Goal: Task Accomplishment & Management: Complete application form

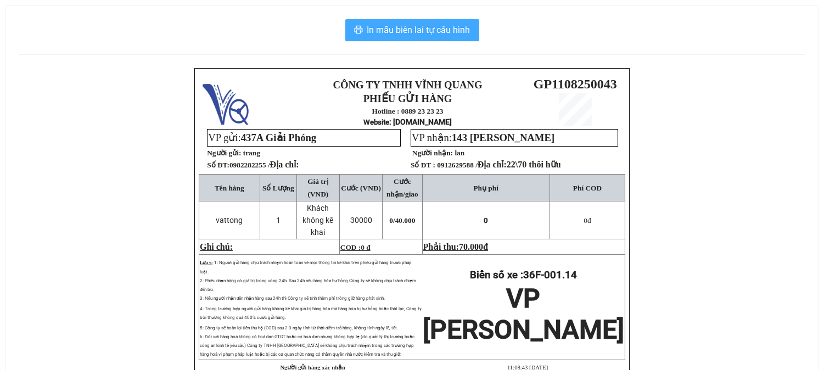
click at [401, 25] on span "In mẫu biên lai tự cấu hình" at bounding box center [418, 30] width 103 height 14
click at [415, 25] on span "In mẫu biên lai tự cấu hình" at bounding box center [418, 30] width 103 height 14
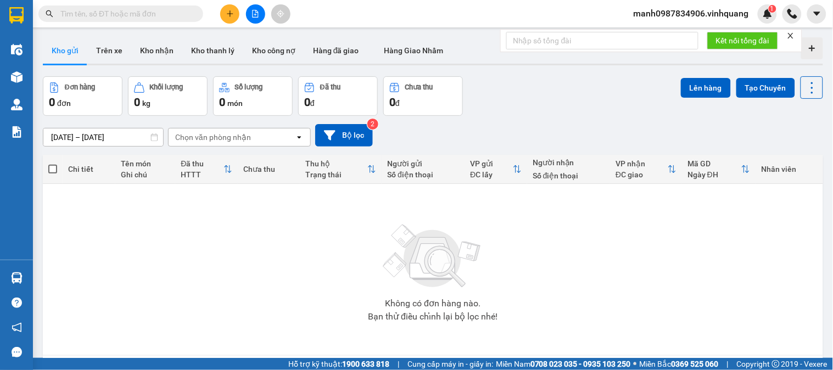
click at [228, 10] on icon "plus" at bounding box center [230, 14] width 8 height 8
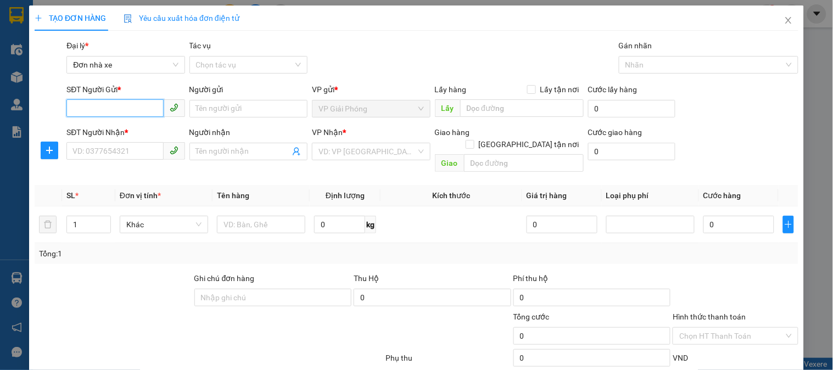
click at [99, 107] on input "SĐT Người Gửi *" at bounding box center [114, 108] width 97 height 18
type input "0982522002"
click at [243, 114] on input "Người gửi" at bounding box center [248, 109] width 118 height 18
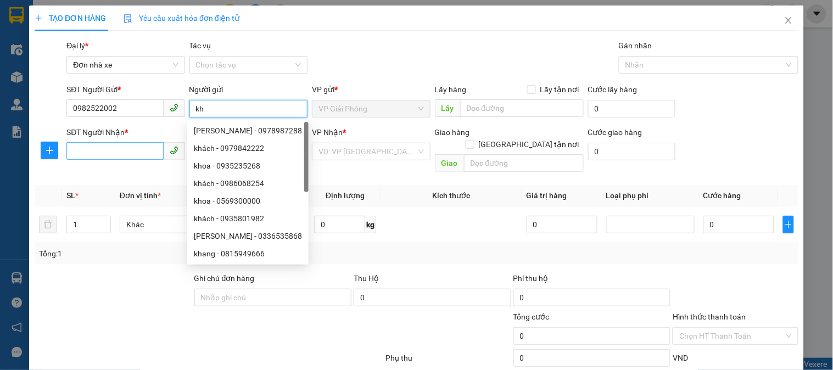
type input "kh"
click at [93, 149] on input "SĐT Người Nhận *" at bounding box center [114, 151] width 97 height 18
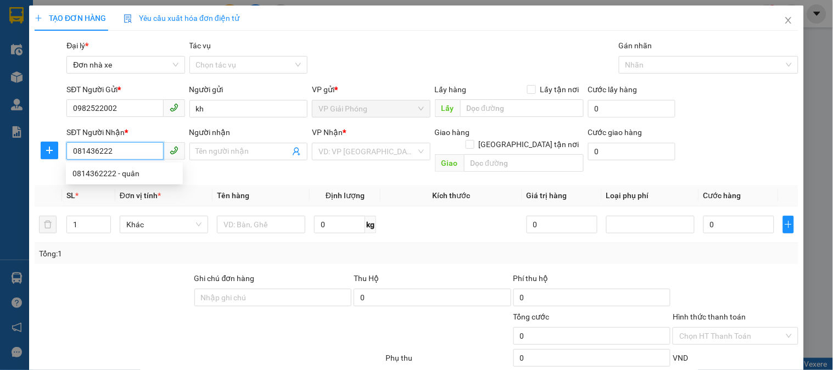
type input "0814362222"
click at [103, 168] on div "0814362222 - quân" at bounding box center [124, 173] width 104 height 12
type input "quân"
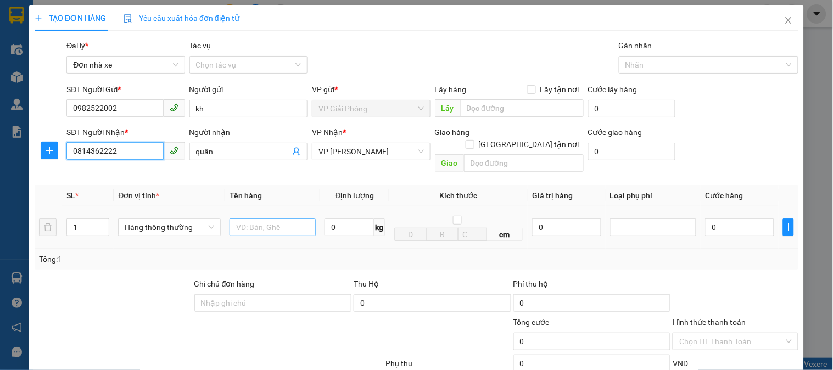
type input "0814362222"
click at [250, 221] on input "text" at bounding box center [273, 228] width 86 height 18
type input "cattong bd vàng"
click at [351, 219] on input "0" at bounding box center [349, 228] width 49 height 18
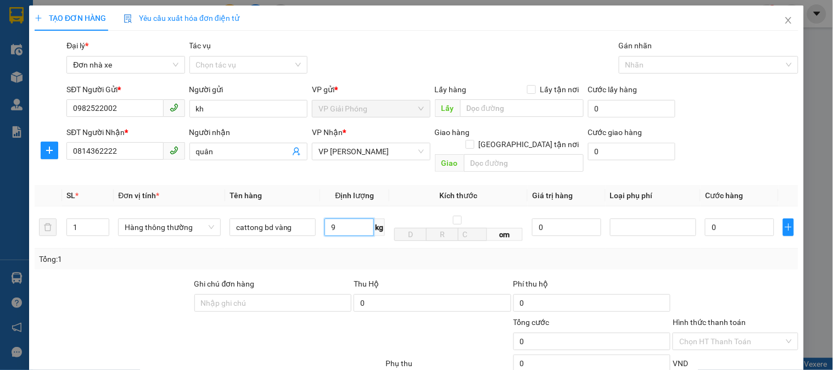
scroll to position [120, 0]
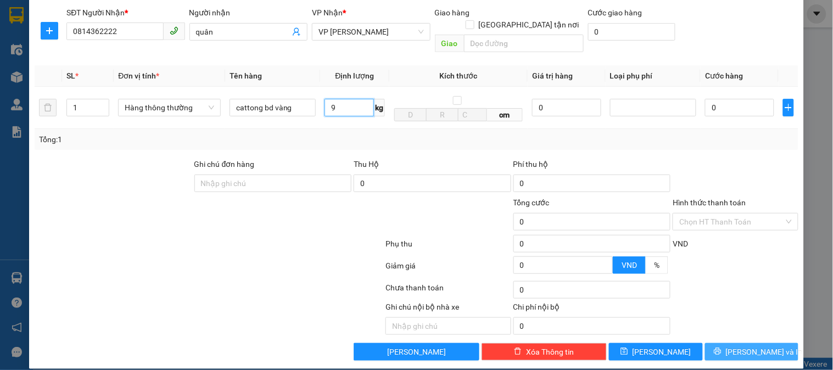
type input "9"
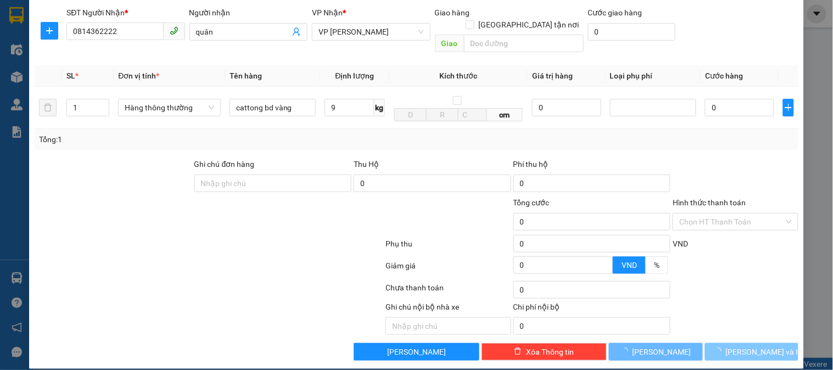
click at [742, 346] on span "[PERSON_NAME] và In" at bounding box center [764, 352] width 77 height 12
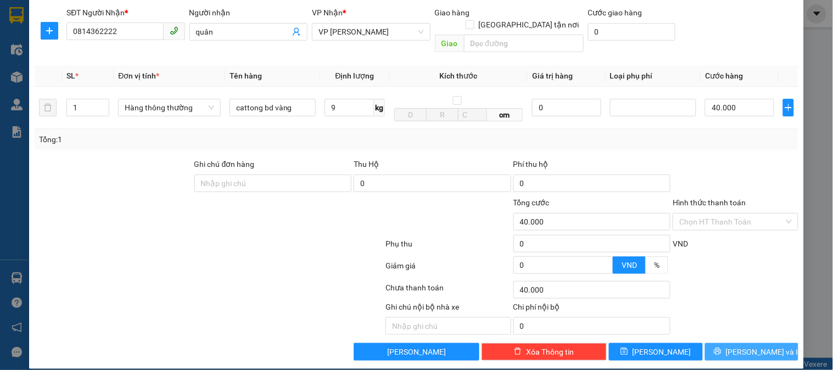
type input "40.000"
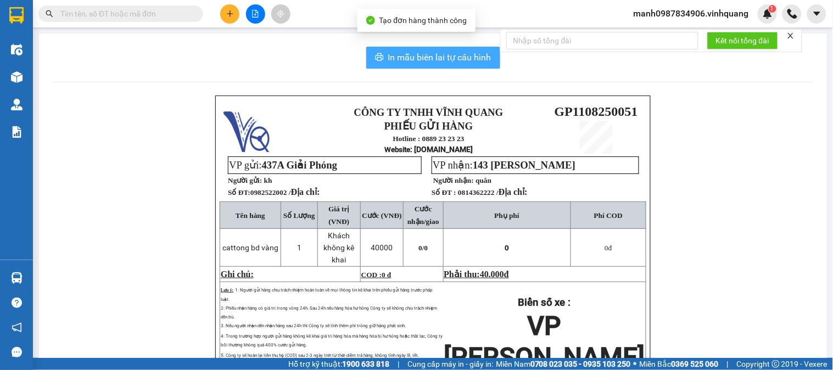
click at [432, 53] on span "In mẫu biên lai tự cấu hình" at bounding box center [439, 58] width 103 height 14
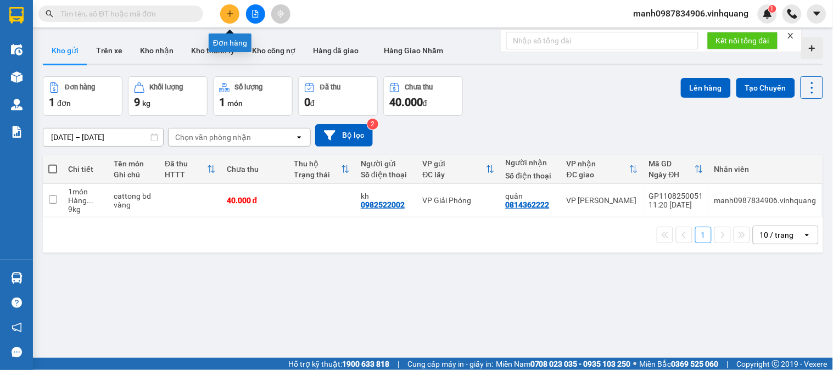
click at [227, 20] on button at bounding box center [229, 13] width 19 height 19
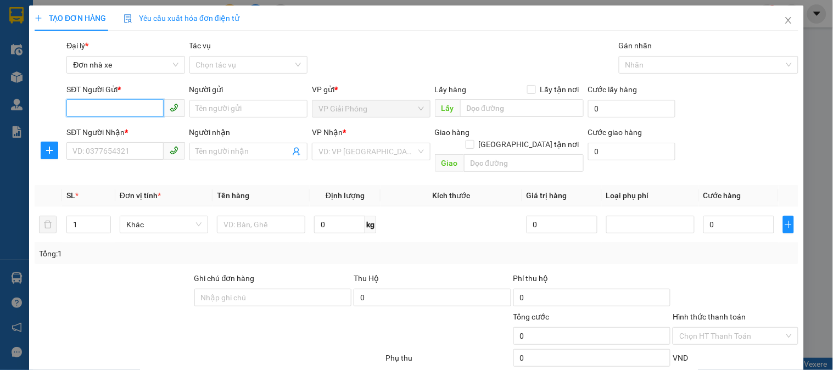
click at [91, 106] on input "SĐT Người Gửi *" at bounding box center [114, 108] width 97 height 18
type input "0938246936"
click at [98, 125] on div "0938246936 - [PERSON_NAME]" at bounding box center [126, 131] width 108 height 12
type input "ngọc"
type input "0969020345"
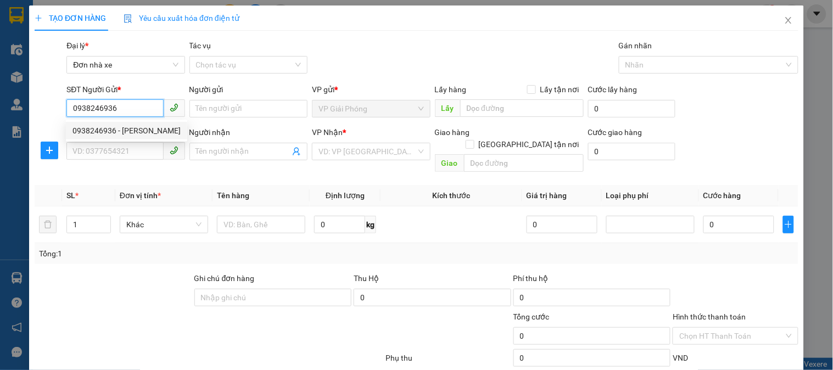
type input "như [PERSON_NAME]"
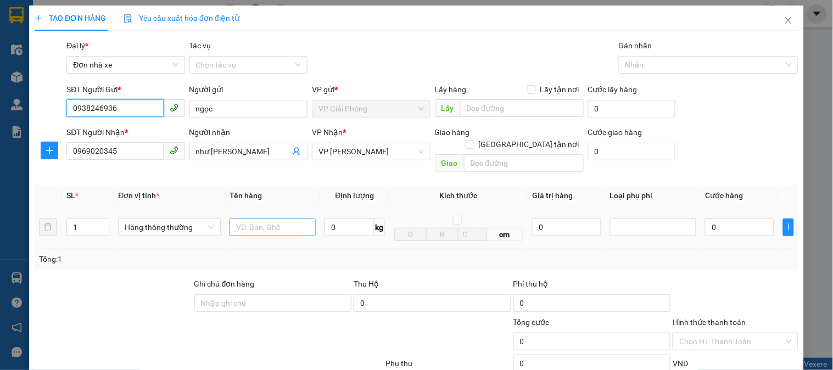
type input "0938246936"
click at [260, 219] on input "text" at bounding box center [273, 228] width 86 height 18
type input "cattong"
drag, startPoint x: 338, startPoint y: 204, endPoint x: 341, endPoint y: 211, distance: 7.9
click at [340, 208] on td "0 kg" at bounding box center [354, 227] width 69 height 42
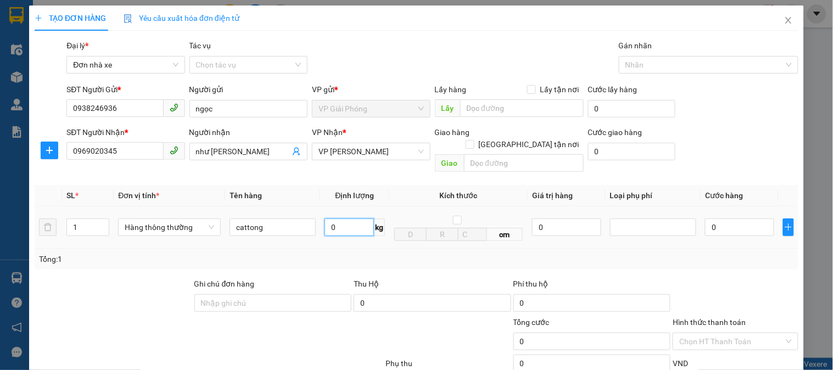
click at [342, 219] on input "0" at bounding box center [349, 228] width 49 height 18
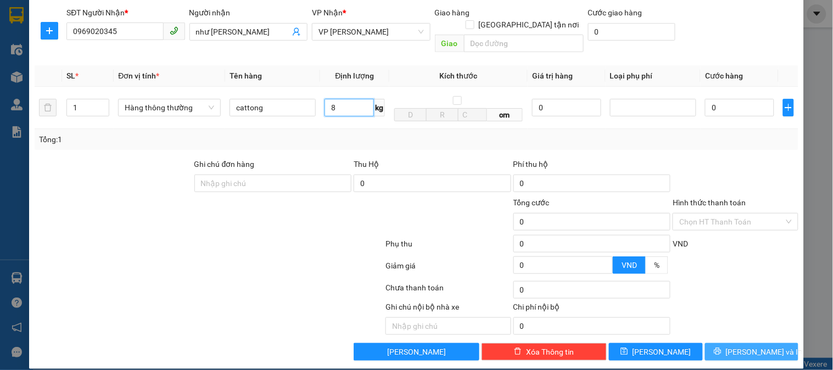
type input "8"
click at [757, 343] on button "[PERSON_NAME] và In" at bounding box center [751, 352] width 93 height 18
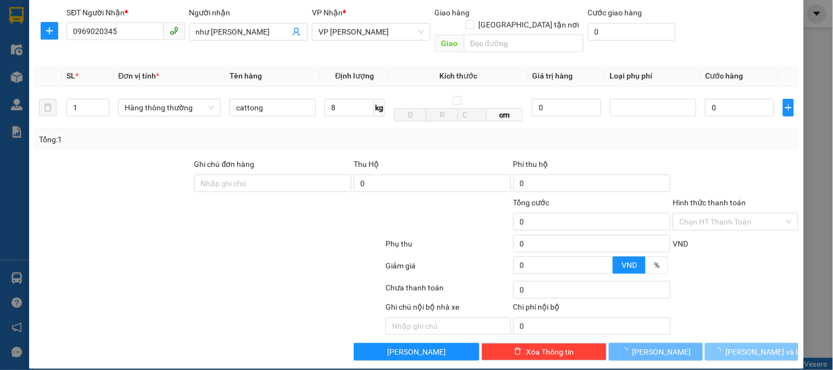
click at [757, 346] on span "[PERSON_NAME] và In" at bounding box center [764, 352] width 77 height 12
type input "40.000"
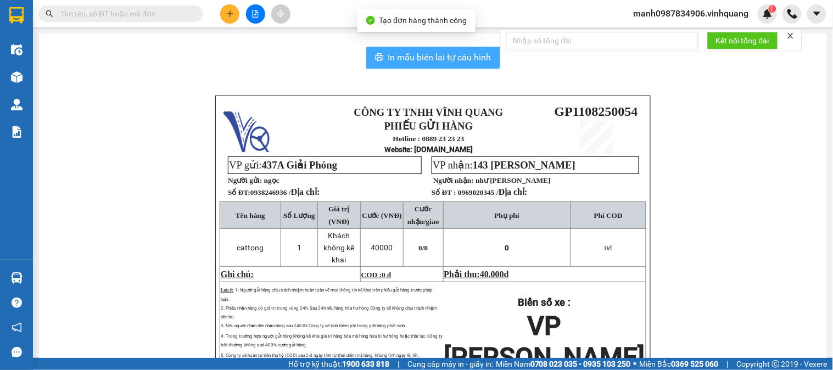
click at [455, 59] on span "In mẫu biên lai tự cấu hình" at bounding box center [439, 58] width 103 height 14
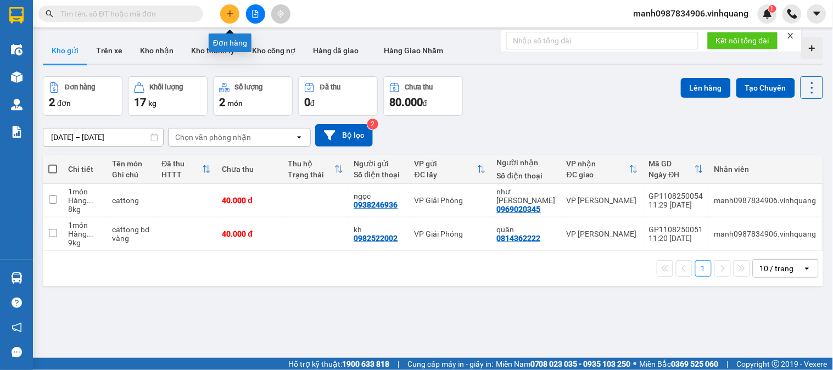
click at [223, 21] on button at bounding box center [229, 13] width 19 height 19
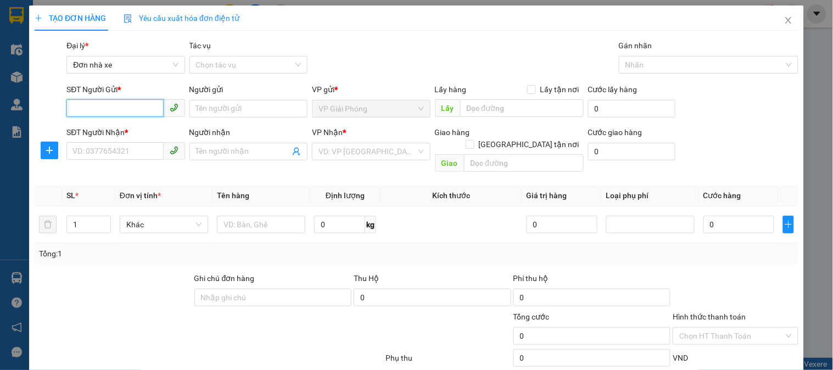
click at [85, 110] on input "SĐT Người Gửi *" at bounding box center [114, 108] width 97 height 18
type input "0383685222"
click at [113, 133] on div "0383685222 - TÙNG" at bounding box center [124, 131] width 104 height 12
type input "TÙNG"
type input "0963364568"
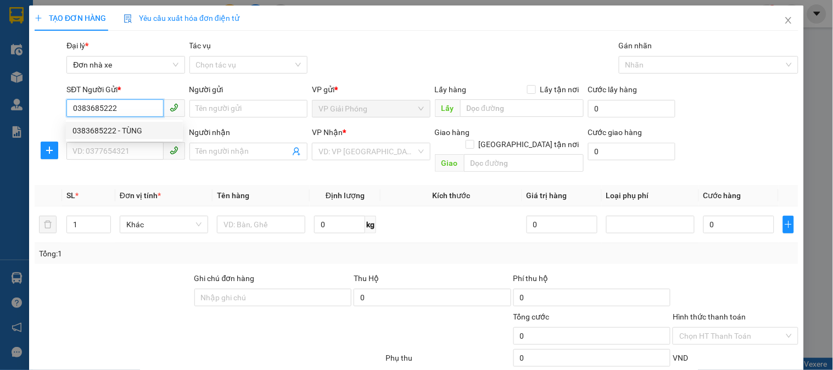
type input "CHỊ [PERSON_NAME]"
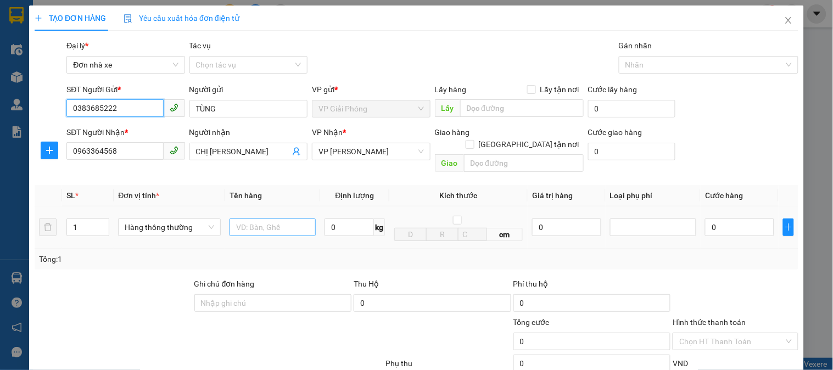
type input "0383685222"
click at [260, 219] on input "text" at bounding box center [273, 228] width 86 height 18
type input "cattongbd vàng"
click at [355, 219] on input "0" at bounding box center [349, 228] width 49 height 18
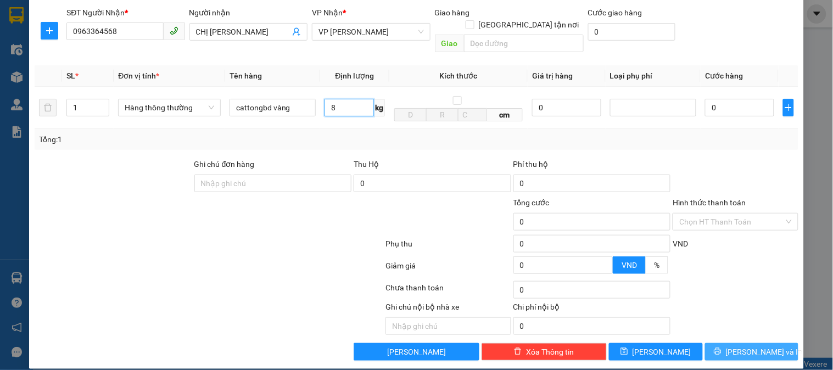
type input "8"
click at [748, 346] on span "[PERSON_NAME] và In" at bounding box center [764, 352] width 77 height 12
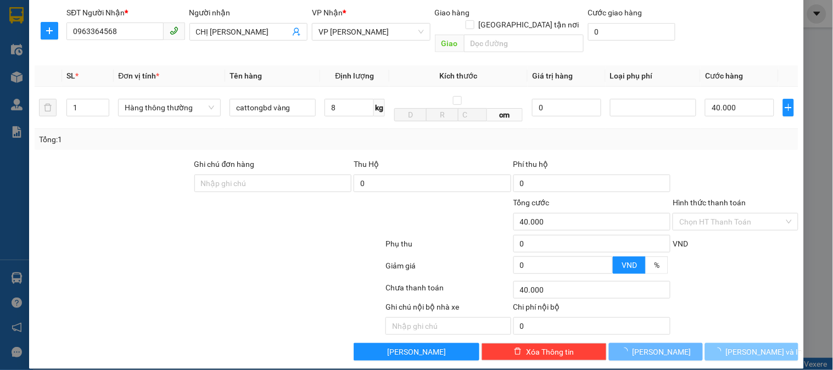
type input "40.000"
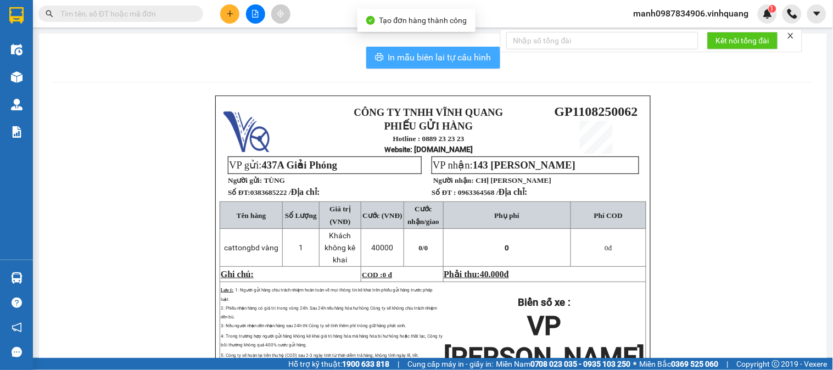
click at [420, 64] on button "In mẫu biên lai tự cấu hình" at bounding box center [433, 58] width 134 height 22
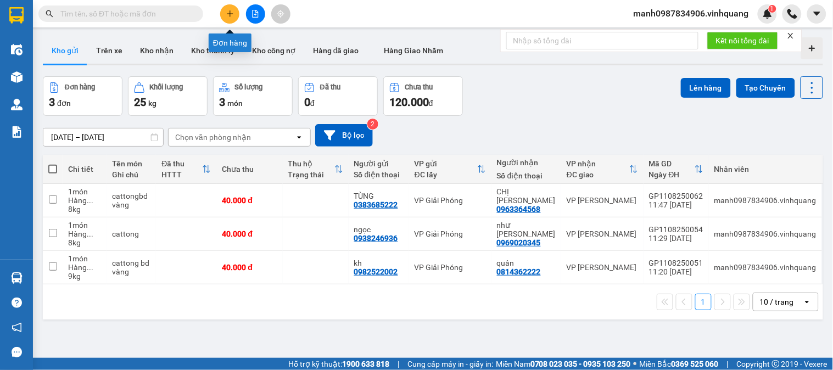
click at [226, 18] on button at bounding box center [229, 13] width 19 height 19
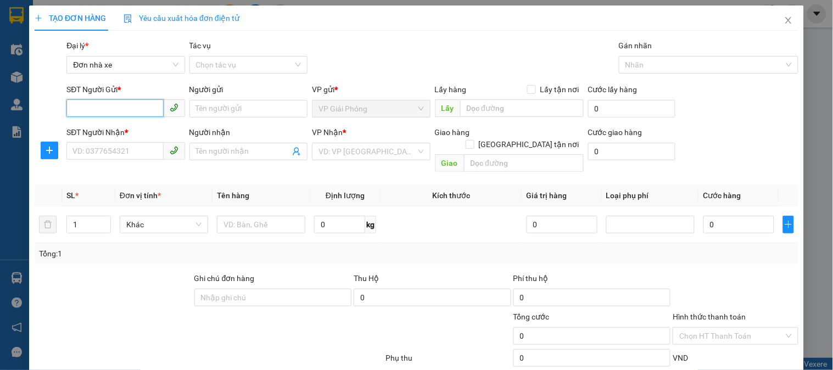
click at [100, 111] on input "SĐT Người Gửi *" at bounding box center [114, 108] width 97 height 18
type input "0988118444"
click at [135, 132] on div "0988118444 - a thắng" at bounding box center [124, 131] width 104 height 12
type input "a thắng"
type input "0836989779"
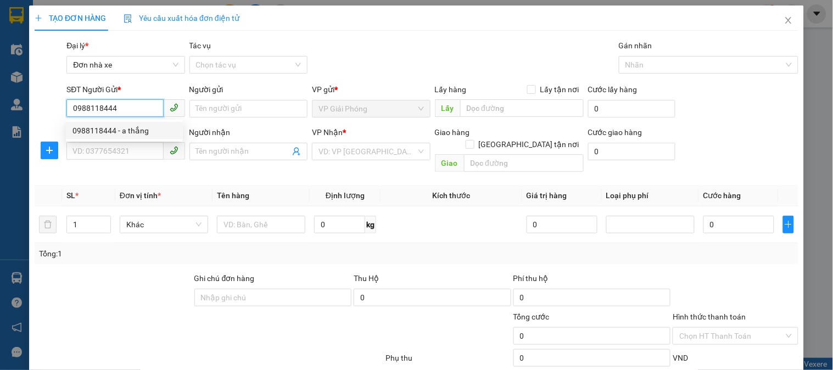
type input "minh"
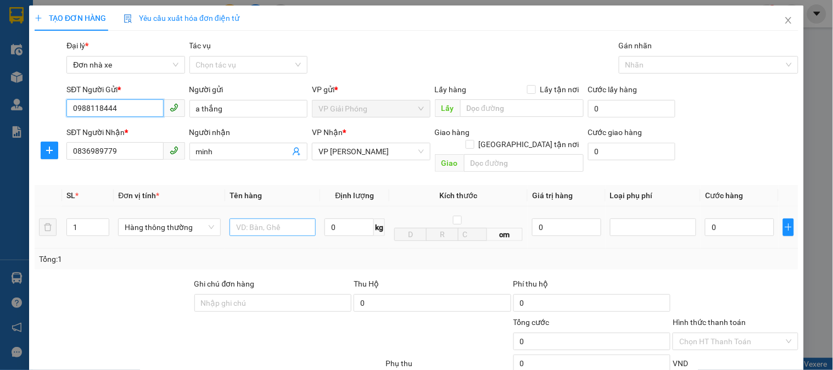
type input "0988118444"
click at [257, 219] on input "text" at bounding box center [273, 228] width 86 height 18
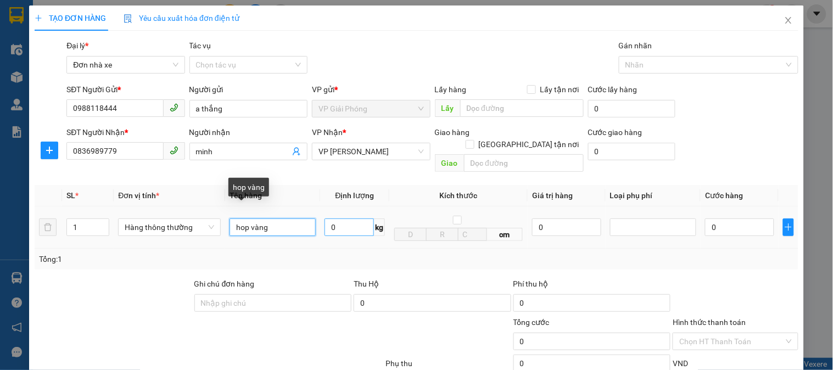
type input "hop vàng"
click at [360, 219] on input "0" at bounding box center [349, 228] width 49 height 18
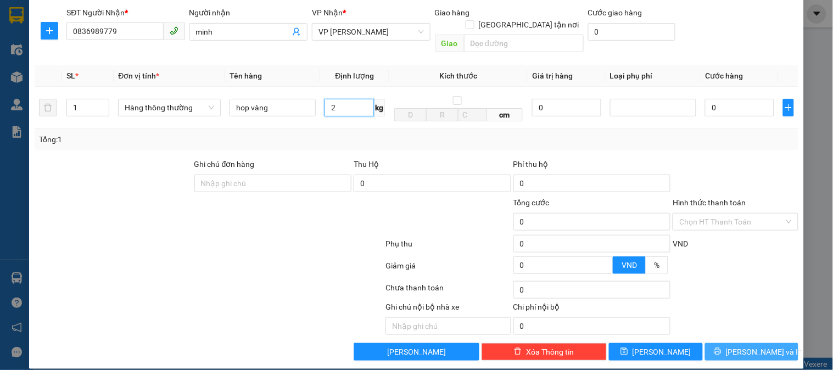
type input "2"
click at [755, 346] on span "[PERSON_NAME] và In" at bounding box center [764, 352] width 77 height 12
type input "30.000"
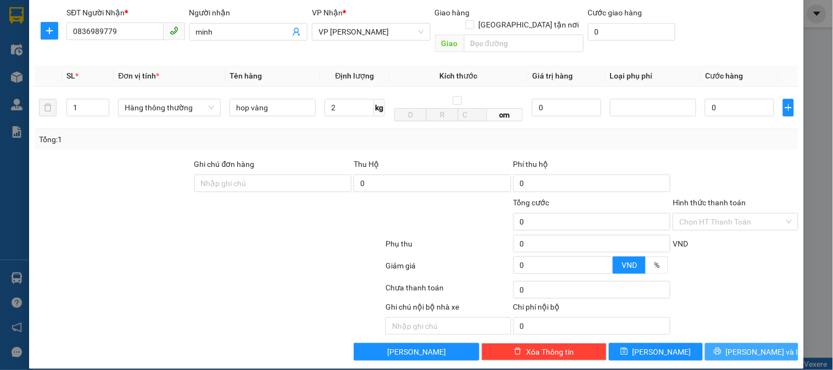
type input "30.000"
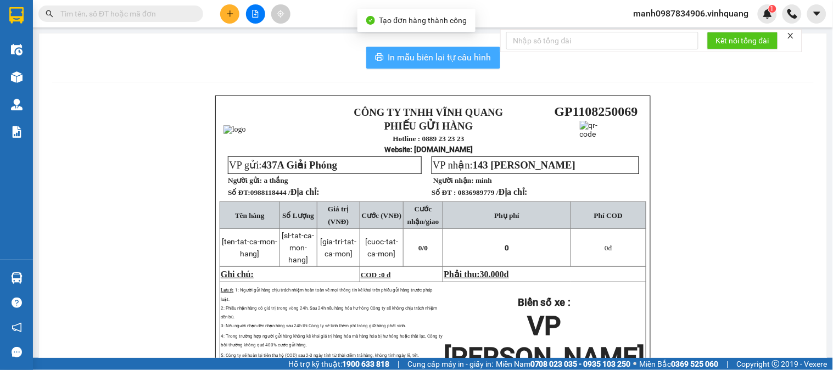
click at [404, 57] on span "In mẫu biên lai tự cấu hình" at bounding box center [439, 58] width 103 height 14
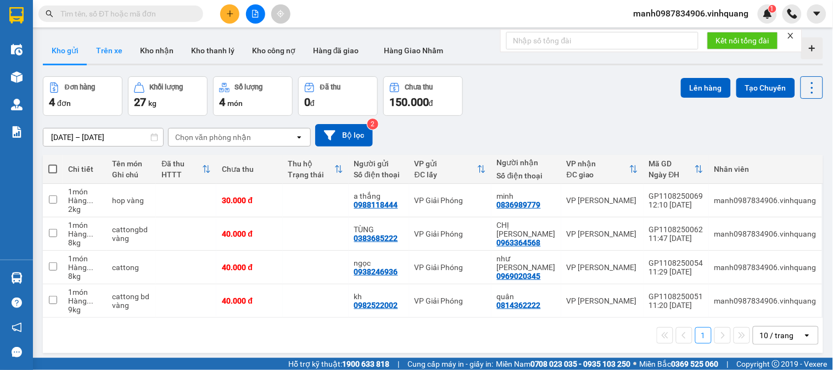
click at [110, 51] on button "Trên xe" at bounding box center [109, 50] width 44 height 26
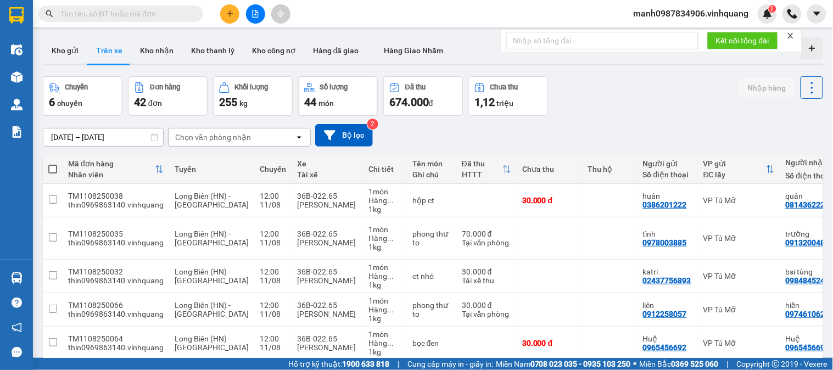
click at [211, 138] on div "Chọn văn phòng nhận" at bounding box center [213, 137] width 76 height 11
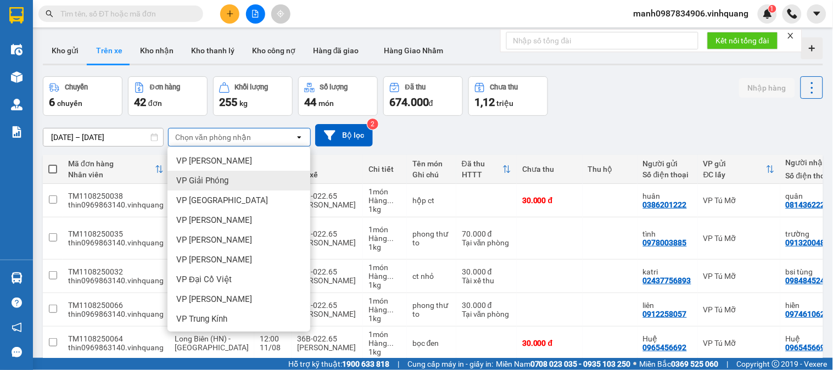
click at [211, 183] on span "VP Giải Phóng" at bounding box center [202, 180] width 52 height 11
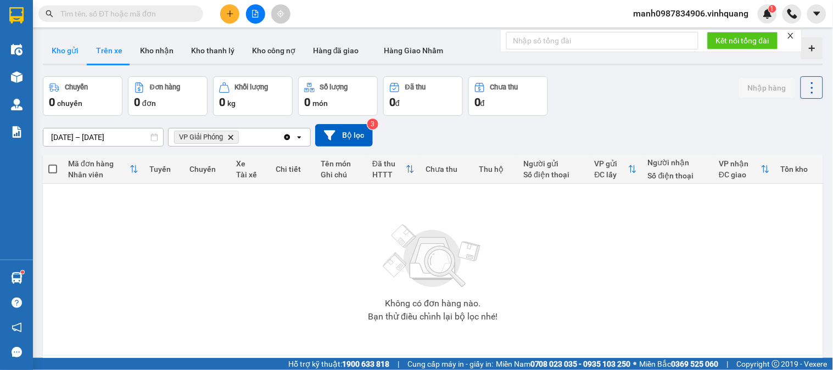
click at [68, 55] on button "Kho gửi" at bounding box center [65, 50] width 44 height 26
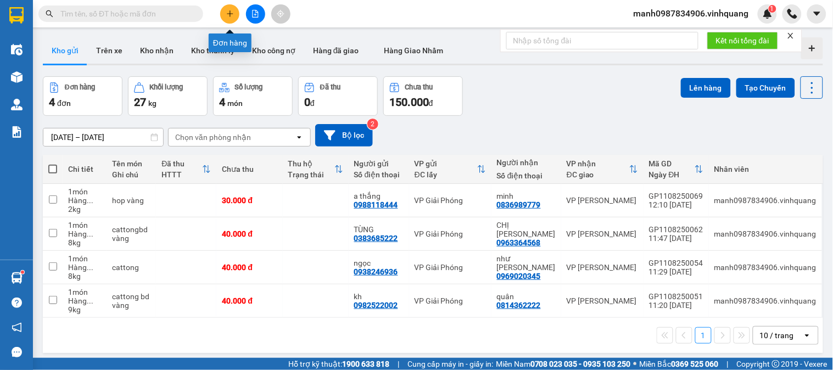
click at [227, 14] on icon "plus" at bounding box center [230, 14] width 8 height 8
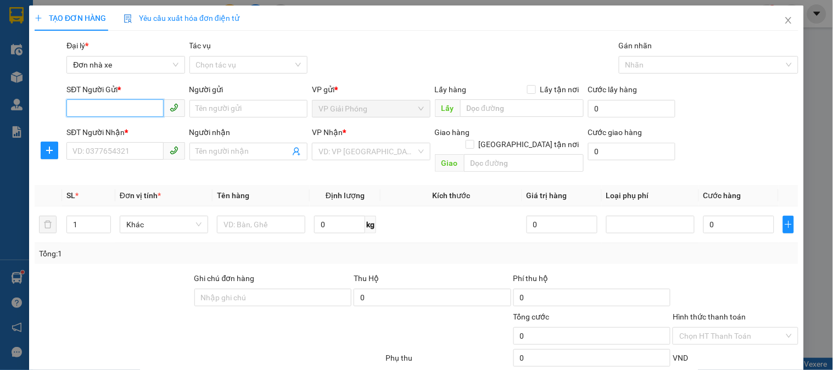
click at [107, 106] on input "SĐT Người Gửi *" at bounding box center [114, 108] width 97 height 18
type input "0381481500"
click at [232, 110] on input "Người gửi" at bounding box center [248, 109] width 118 height 18
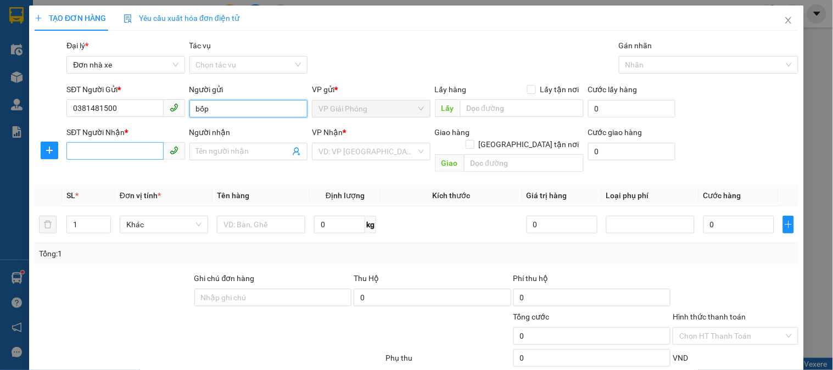
type input "bốp"
click at [90, 150] on input "SĐT Người Nhận *" at bounding box center [114, 151] width 97 height 18
drag, startPoint x: 205, startPoint y: 110, endPoint x: 188, endPoint y: 125, distance: 23.0
click at [191, 118] on div "Người gửi bốp" at bounding box center [248, 102] width 118 height 38
type input "bánh jerry"
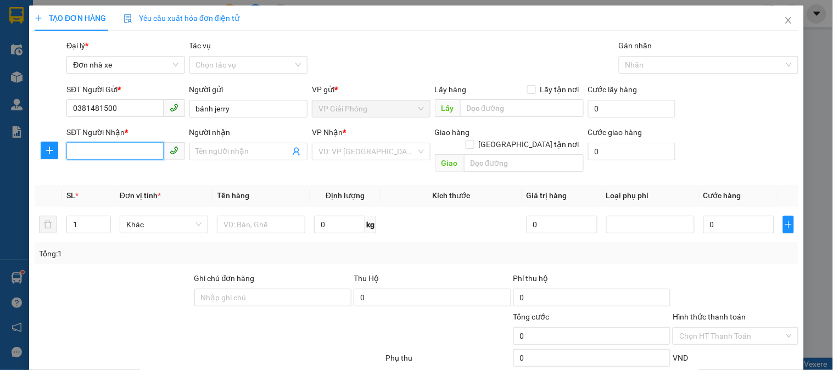
click at [91, 151] on input "SĐT Người Nhận *" at bounding box center [114, 151] width 97 height 18
type input "0961669103"
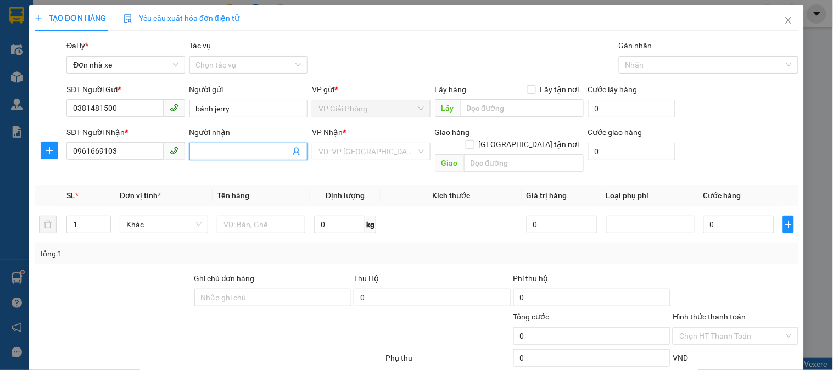
click at [241, 155] on input "Người nhận" at bounding box center [243, 152] width 94 height 12
type input "diệp anh"
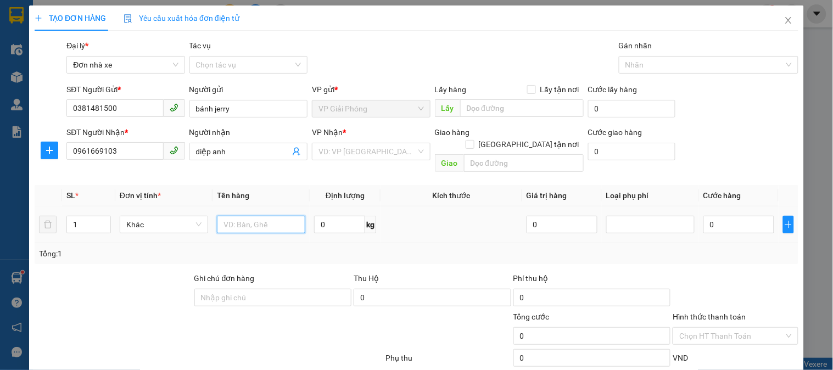
click at [255, 216] on input "text" at bounding box center [261, 225] width 88 height 18
type input "xôp"
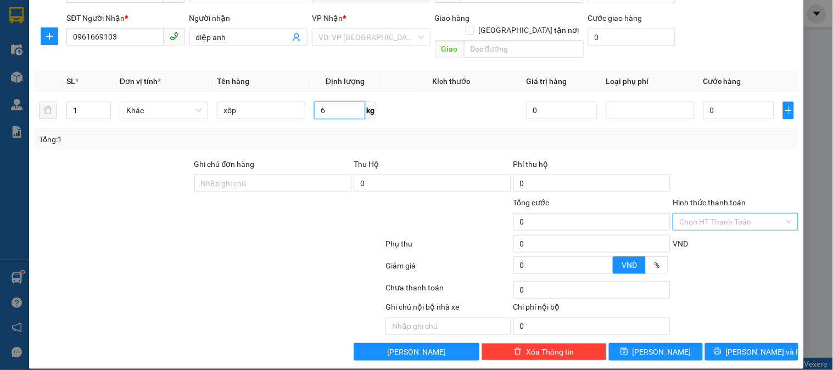
type input "6"
click at [721, 214] on input "Hình thức thanh toán" at bounding box center [731, 222] width 104 height 16
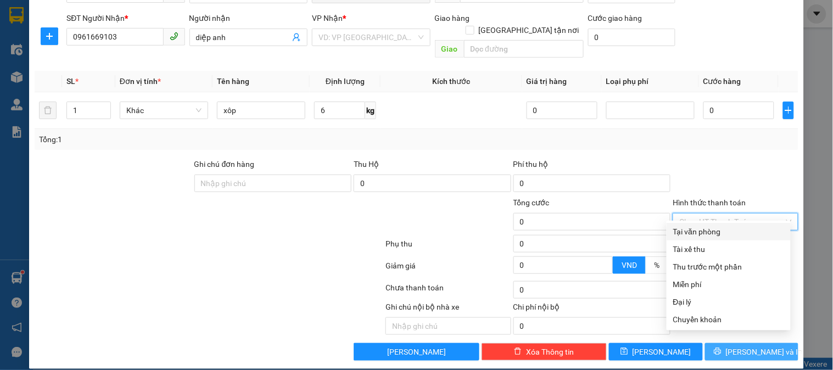
drag, startPoint x: 711, startPoint y: 231, endPoint x: 759, endPoint y: 346, distance: 124.5
click at [712, 232] on div "Tại văn phòng" at bounding box center [728, 232] width 111 height 12
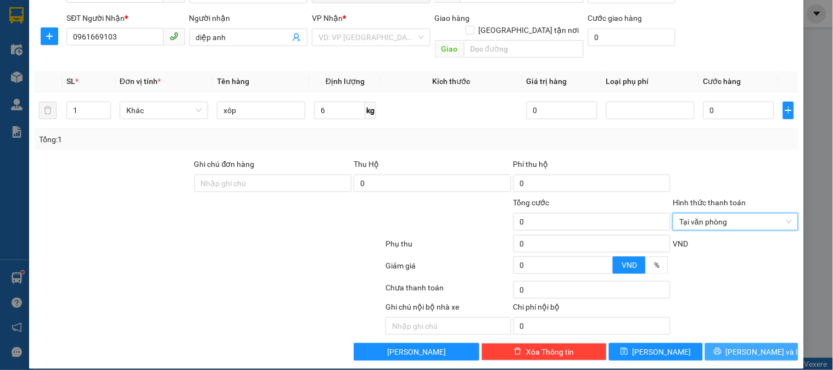
click at [753, 346] on span "[PERSON_NAME] và In" at bounding box center [764, 352] width 77 height 12
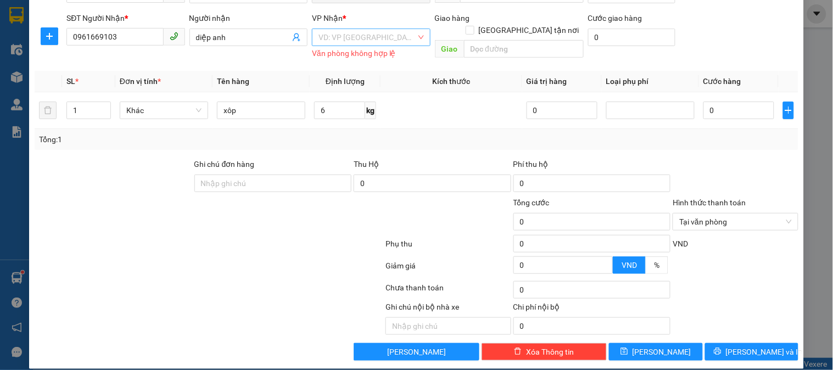
click at [357, 40] on input "search" at bounding box center [366, 37] width 97 height 16
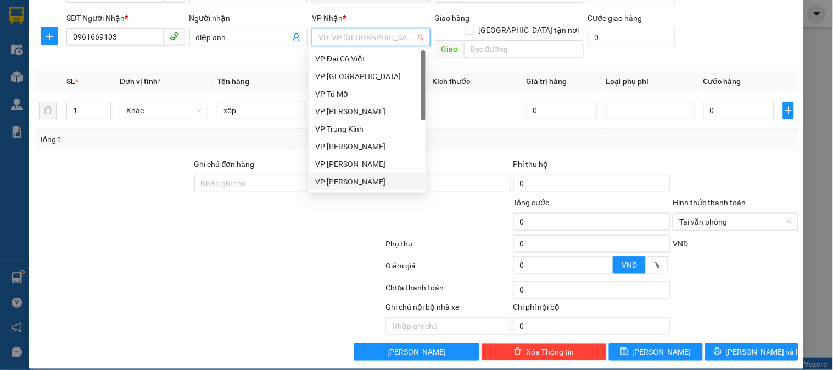
click at [339, 181] on div "VP [PERSON_NAME]" at bounding box center [367, 182] width 104 height 12
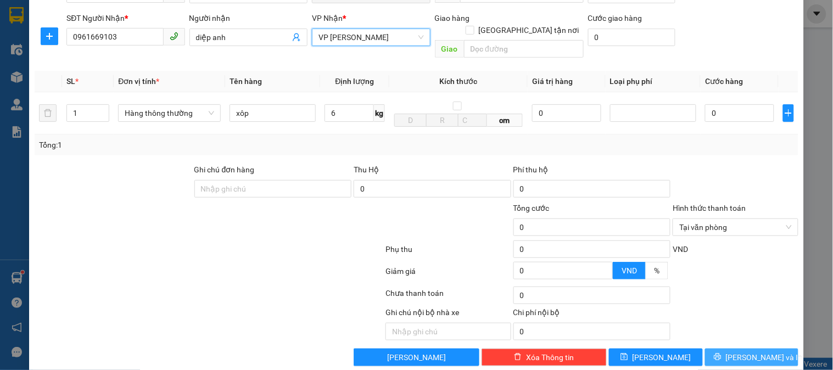
click at [754, 351] on span "[PERSON_NAME] và In" at bounding box center [764, 357] width 77 height 12
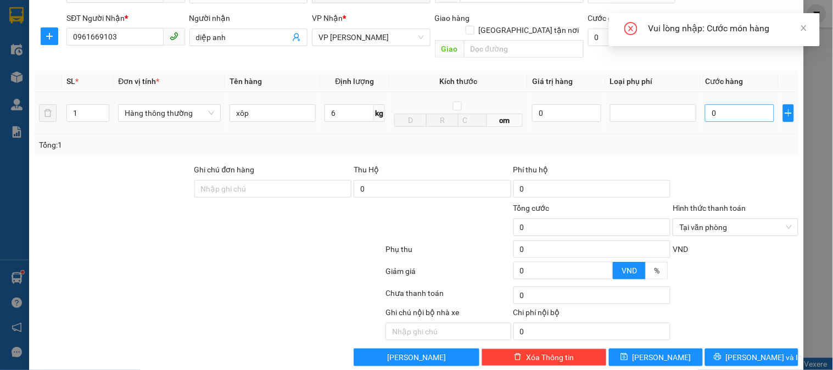
drag, startPoint x: 721, startPoint y: 116, endPoint x: 712, endPoint y: 98, distance: 20.1
click at [712, 98] on td "0" at bounding box center [740, 113] width 78 height 42
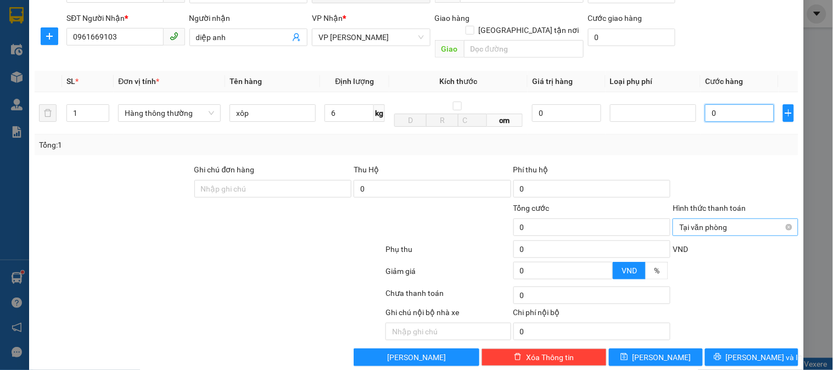
type input "4"
type input "40"
type input "400"
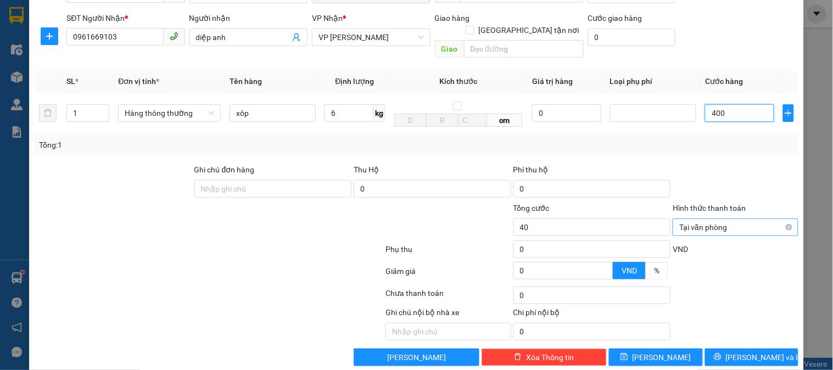
type input "400"
type input "4.000"
type input "40.000"
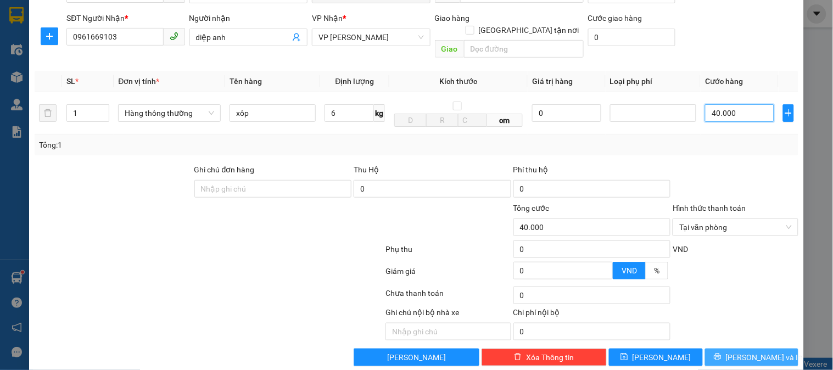
type input "40.000"
click at [737, 351] on span "[PERSON_NAME] và In" at bounding box center [764, 357] width 77 height 12
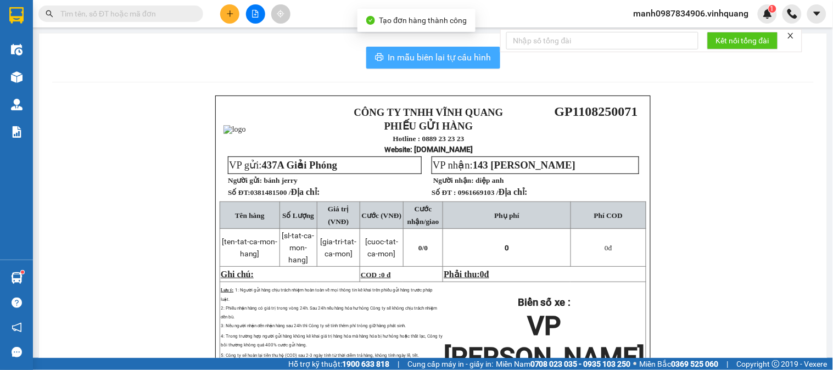
click at [421, 52] on span "In mẫu biên lai tự cấu hình" at bounding box center [439, 58] width 103 height 14
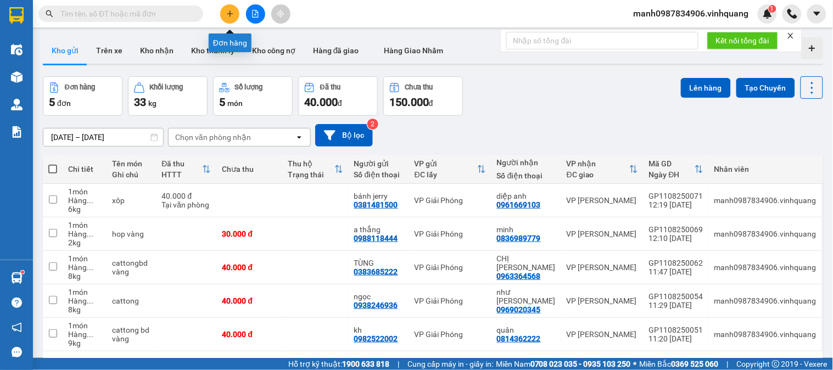
click at [232, 18] on button at bounding box center [229, 13] width 19 height 19
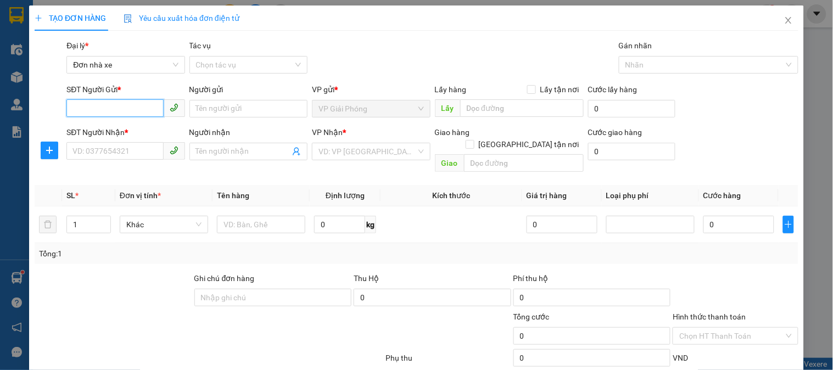
click at [93, 110] on input "SĐT Người Gửi *" at bounding box center [114, 108] width 97 height 18
type input "0345245555"
click at [126, 125] on div "0345245555 - vinh" at bounding box center [124, 131] width 104 height 12
type input "vinh"
type input "0976159609"
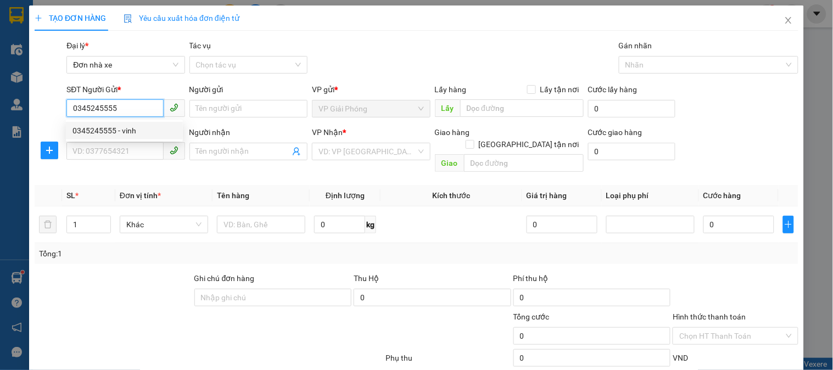
type input "sâm"
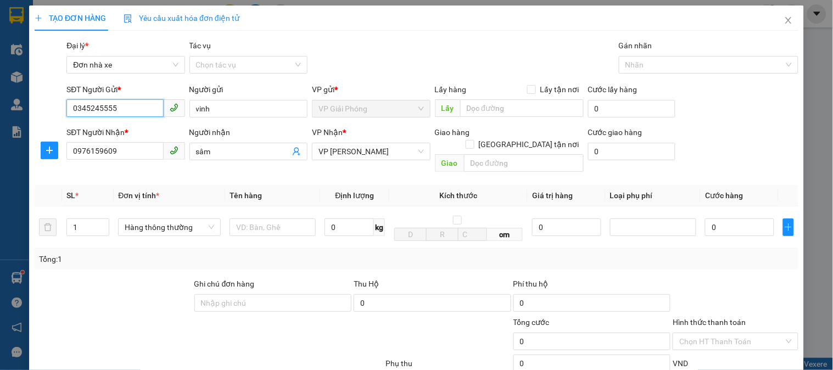
type input "0345245555"
drag, startPoint x: 33, startPoint y: 163, endPoint x: 47, endPoint y: 202, distance: 41.5
click at [0, 170] on div "TẠO ĐƠN HÀNG Yêu cầu xuất hóa đơn điện tử Transit Pickup Surcharge Ids Transit …" at bounding box center [416, 185] width 833 height 370
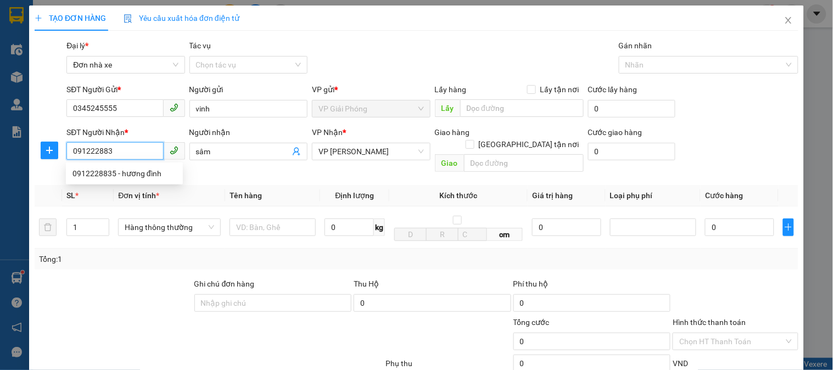
type input "0912228835"
click at [110, 174] on div "0912228835 - hương đình" at bounding box center [124, 173] width 104 height 12
type input "hương đình"
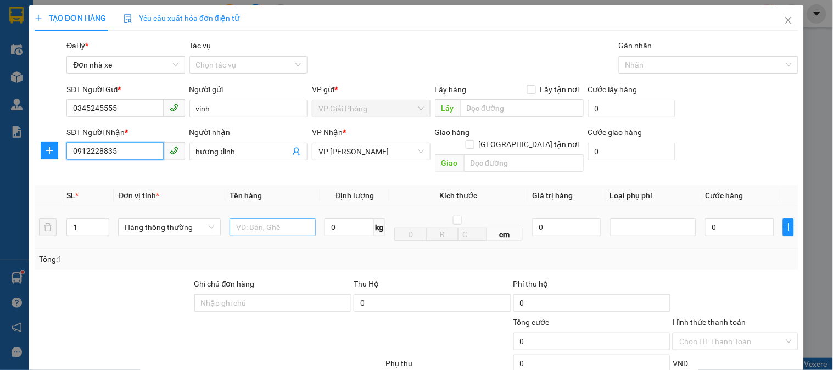
type input "0912228835"
click at [267, 219] on input "text" at bounding box center [273, 228] width 86 height 18
type input "cattong"
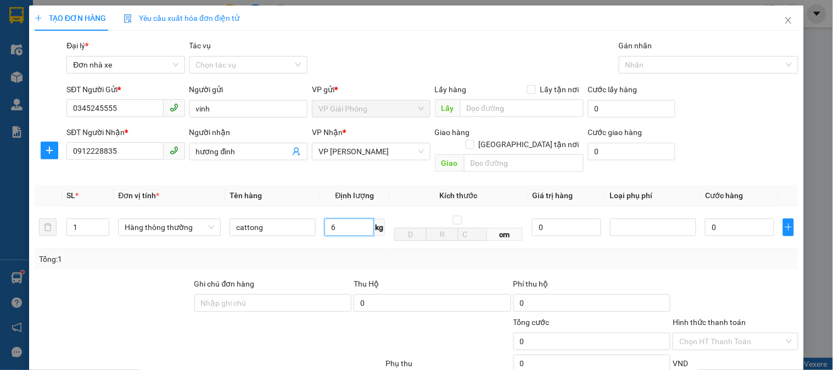
scroll to position [120, 0]
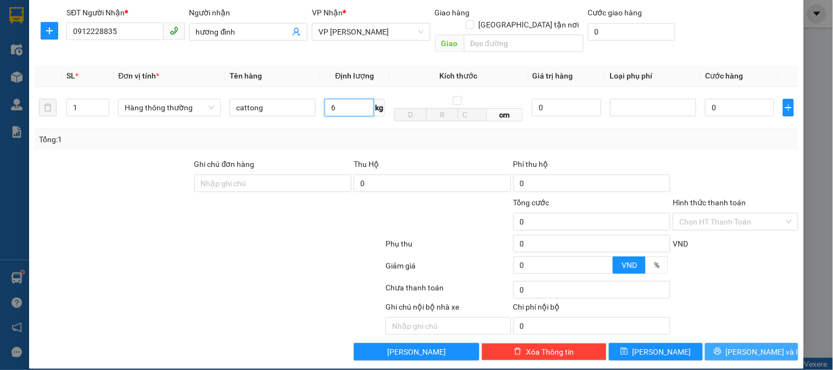
type input "6"
click at [748, 346] on span "[PERSON_NAME] và In" at bounding box center [764, 352] width 77 height 12
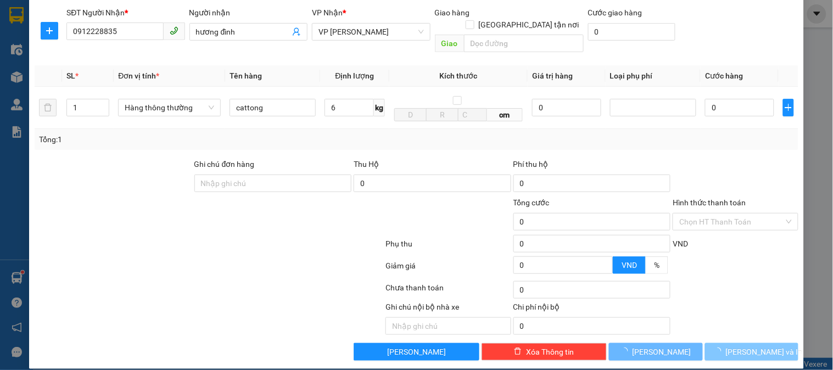
click at [748, 346] on span "[PERSON_NAME] và In" at bounding box center [764, 352] width 77 height 12
type input "40.000"
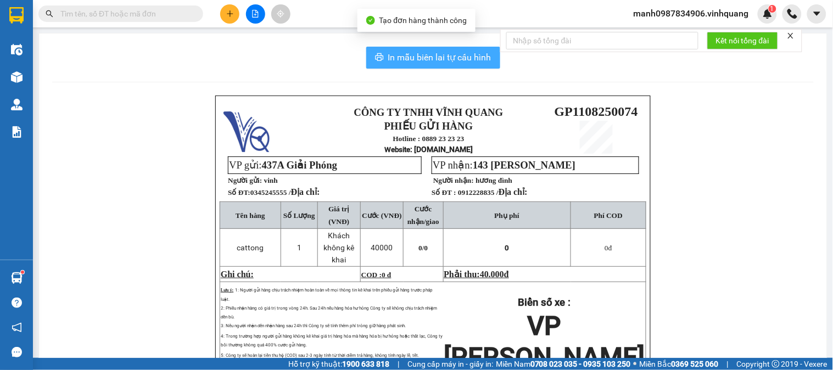
click at [455, 57] on span "In mẫu biên lai tự cấu hình" at bounding box center [439, 58] width 103 height 14
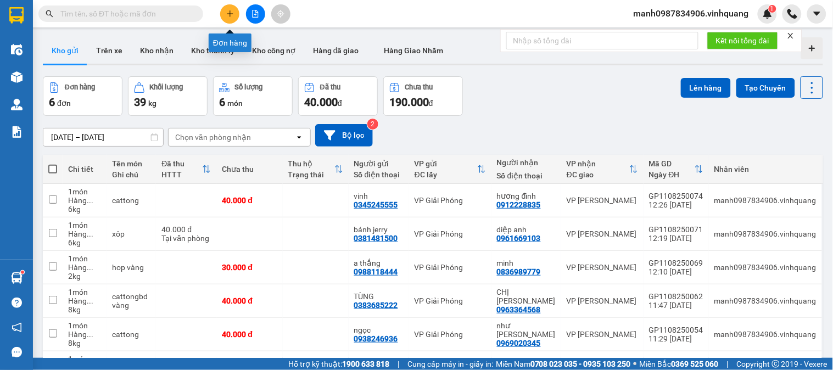
click at [232, 18] on button at bounding box center [229, 13] width 19 height 19
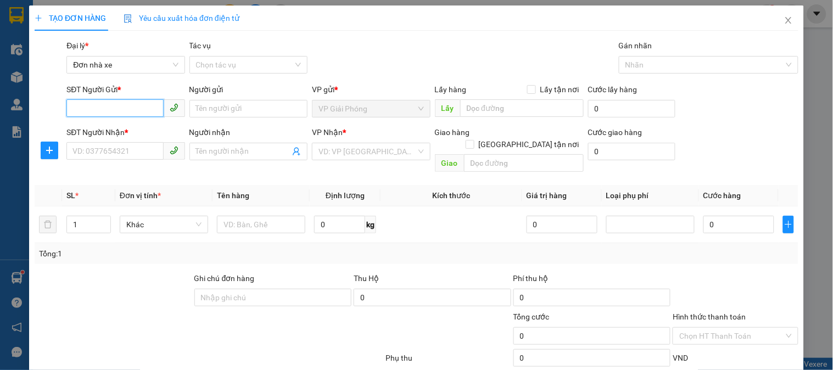
click at [92, 107] on input "SĐT Người Gửi *" at bounding box center [114, 108] width 97 height 18
type input "0913075351"
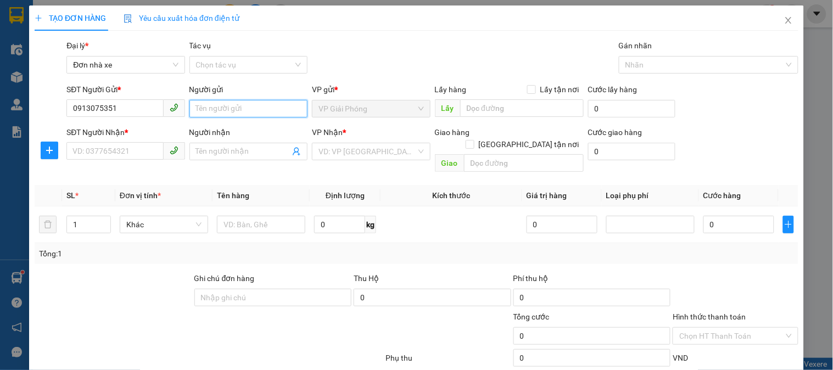
click at [233, 105] on input "Người gửi" at bounding box center [248, 109] width 118 height 18
type input "[PERSON_NAME]"
click at [210, 155] on input "Người nhận" at bounding box center [243, 152] width 94 height 12
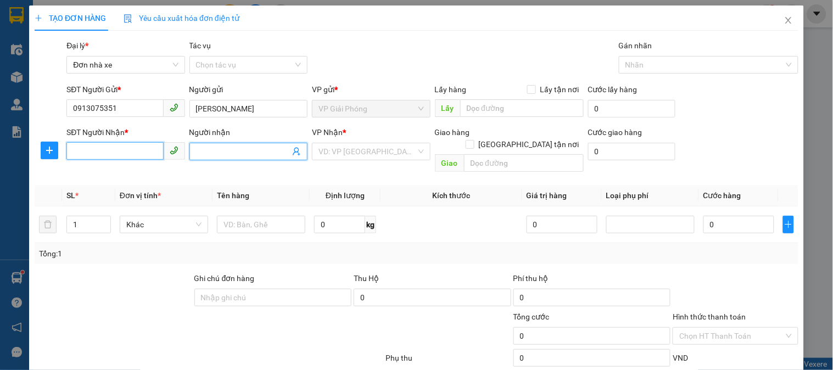
click at [140, 145] on input "SĐT Người Nhận *" at bounding box center [114, 151] width 97 height 18
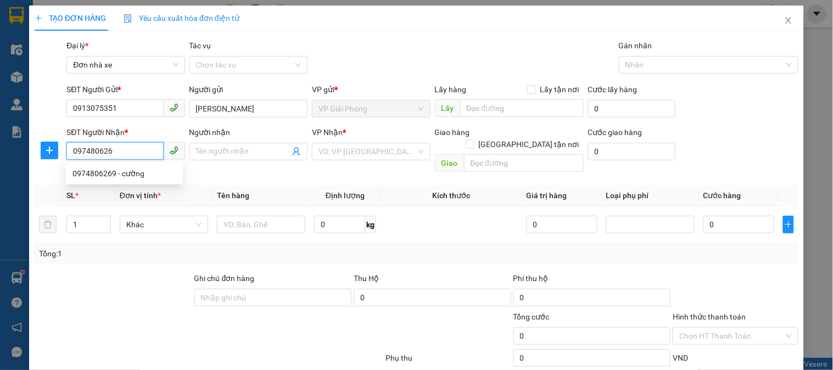
type input "0974806269"
click at [116, 172] on div "0974806269 - cường" at bounding box center [124, 173] width 104 height 12
type input "cường"
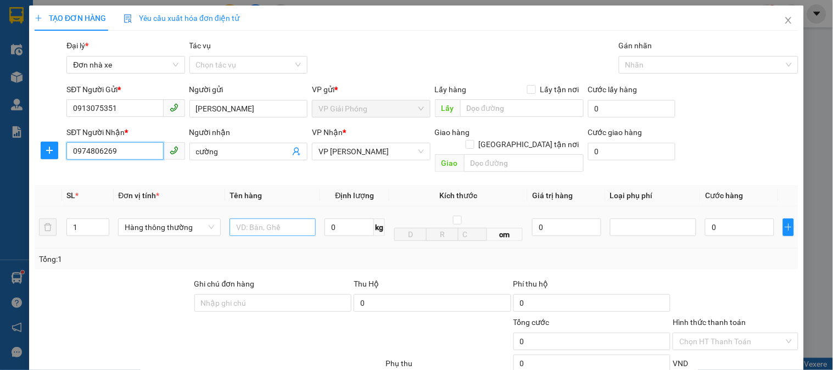
type input "0974806269"
click at [250, 219] on input "text" at bounding box center [273, 228] width 86 height 18
type input "hôp trắng nhỏ"
click at [340, 219] on input "0" at bounding box center [349, 228] width 49 height 18
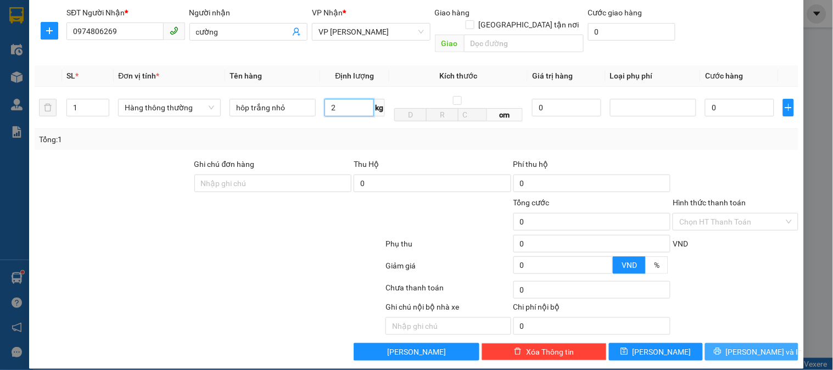
type input "2"
click at [761, 346] on span "[PERSON_NAME] và In" at bounding box center [764, 352] width 77 height 12
type input "30.000"
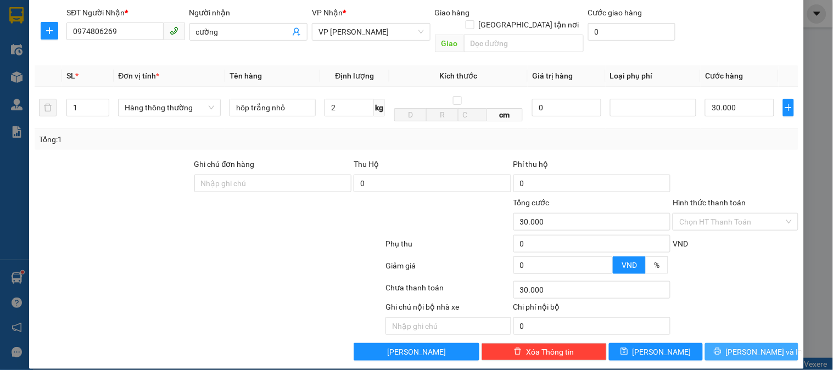
type input "30.000"
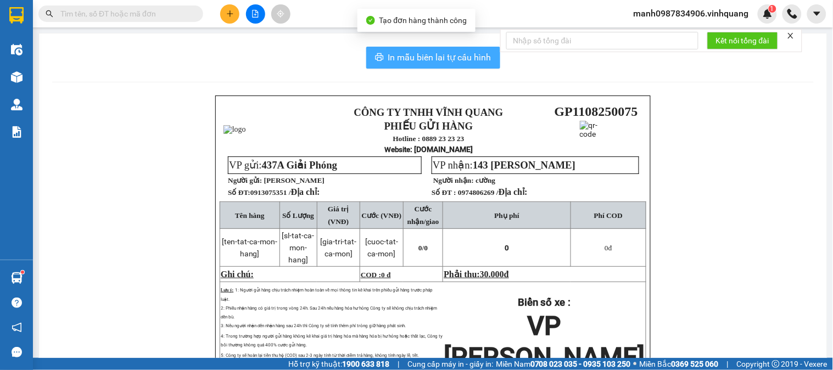
click at [430, 58] on span "In mẫu biên lai tự cấu hình" at bounding box center [439, 58] width 103 height 14
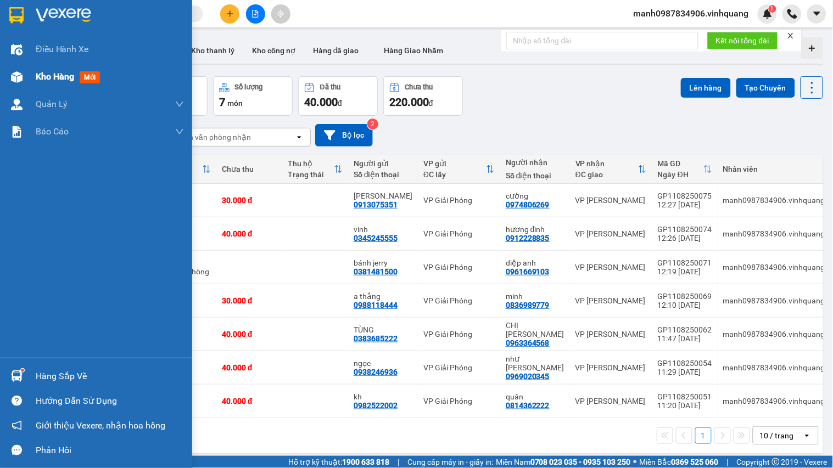
click at [45, 77] on span "Kho hàng" at bounding box center [55, 76] width 38 height 10
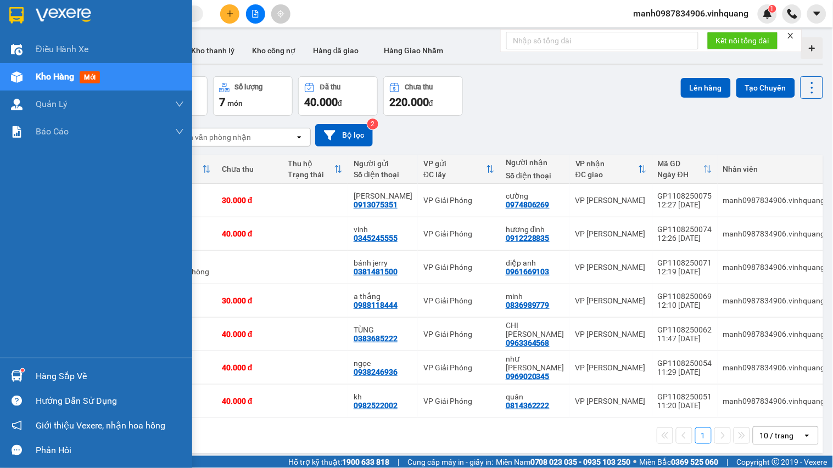
click at [48, 80] on span "Kho hàng" at bounding box center [55, 76] width 38 height 10
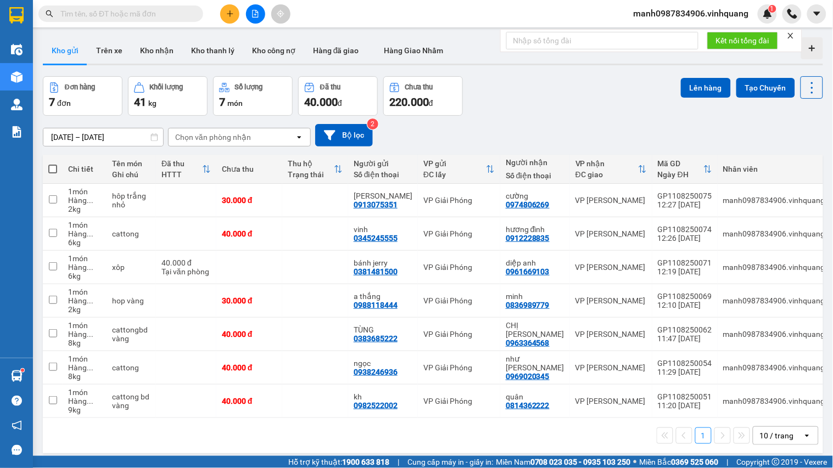
click at [792, 36] on icon "close" at bounding box center [790, 35] width 5 height 5
click at [551, 370] on strong "0708 023 035 - 0935 103 250" at bounding box center [580, 462] width 100 height 9
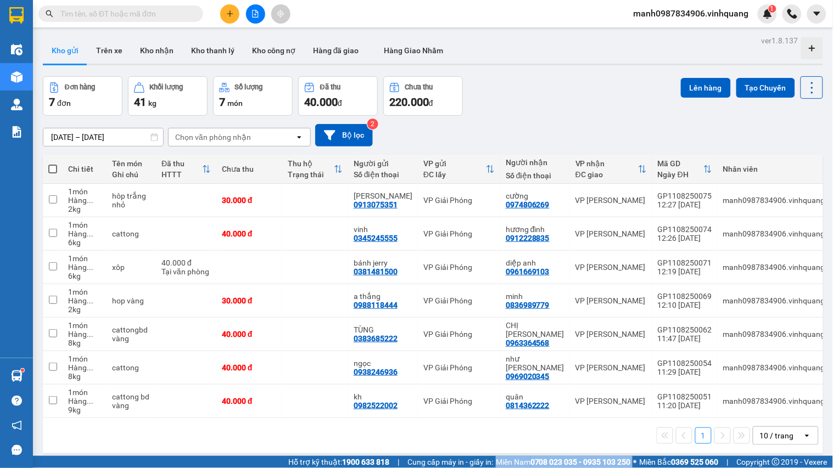
click at [551, 370] on strong "0708 023 035 - 0935 103 250" at bounding box center [580, 462] width 100 height 9
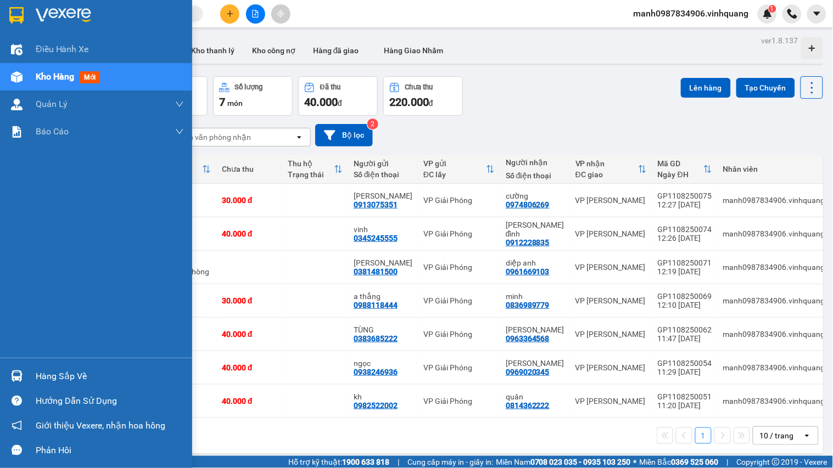
click at [15, 10] on img at bounding box center [16, 15] width 14 height 16
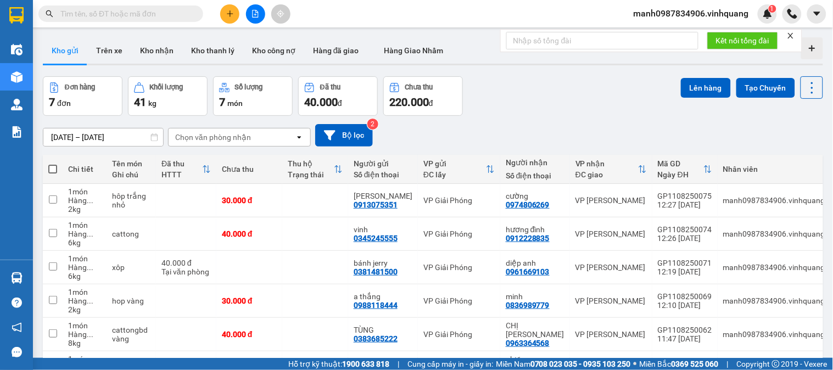
click at [224, 12] on button at bounding box center [229, 13] width 19 height 19
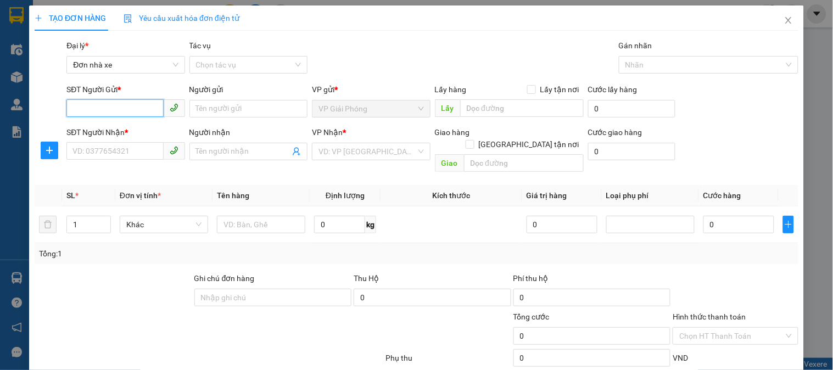
click at [86, 104] on input "SĐT Người Gửi *" at bounding box center [114, 108] width 97 height 18
click at [88, 107] on input "03365152221" at bounding box center [114, 108] width 97 height 18
type input "0335152221"
click at [119, 132] on div "0335152221 - sơn" at bounding box center [124, 131] width 104 height 12
type input "sơn"
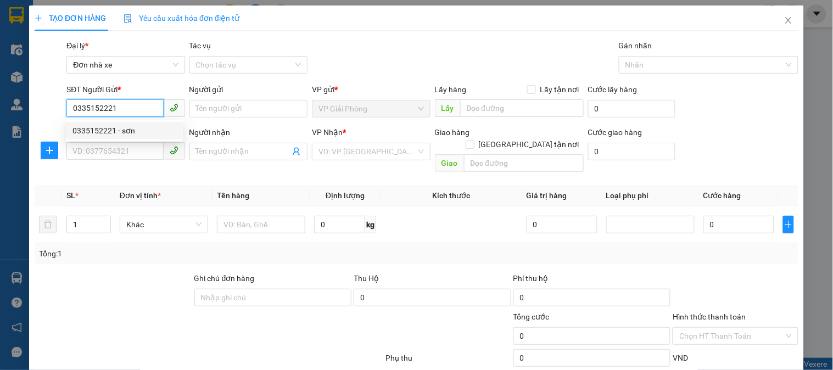
type input "0967867789"
type input "tùng linh"
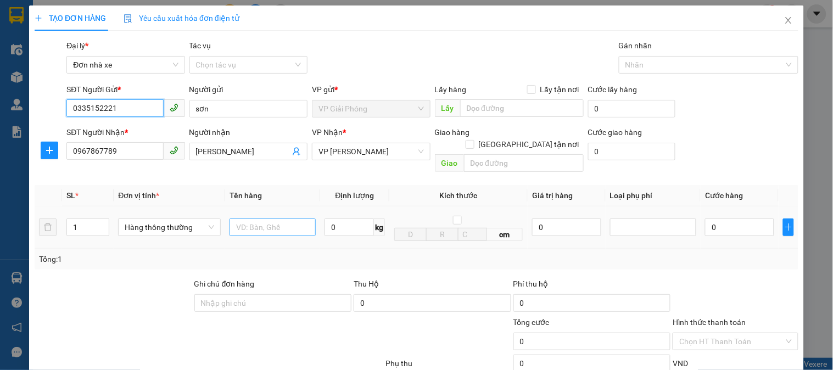
type input "0335152221"
click at [276, 219] on input "text" at bounding box center [273, 228] width 86 height 18
type input "hopo bd vangf"
click at [338, 221] on input "0" at bounding box center [349, 228] width 49 height 18
type input "5"
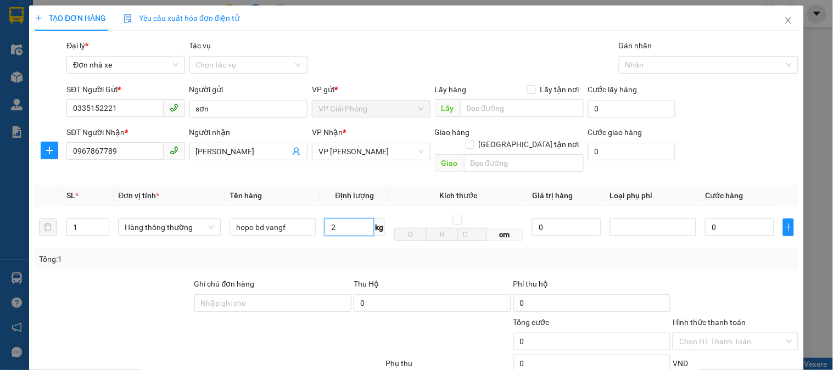
scroll to position [120, 0]
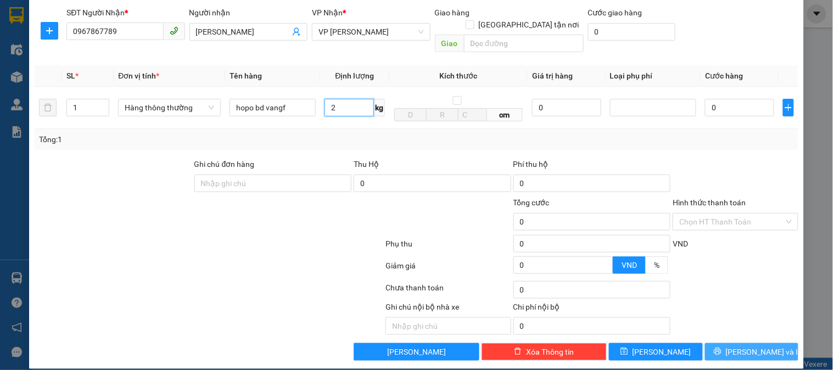
type input "2"
click at [751, 346] on span "[PERSON_NAME] và In" at bounding box center [764, 352] width 77 height 12
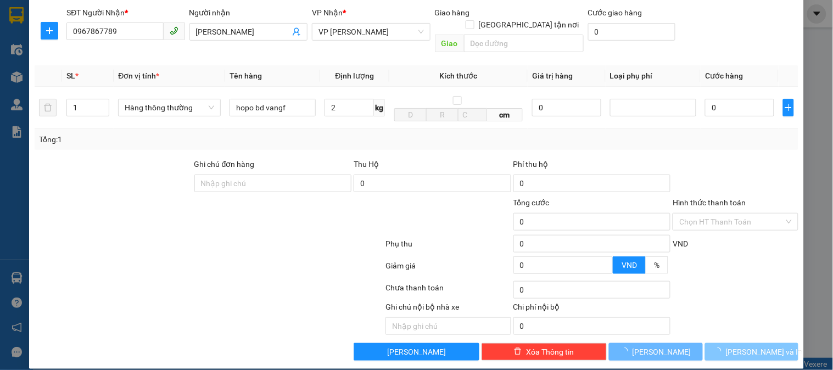
click at [751, 346] on span "[PERSON_NAME] và In" at bounding box center [764, 352] width 77 height 12
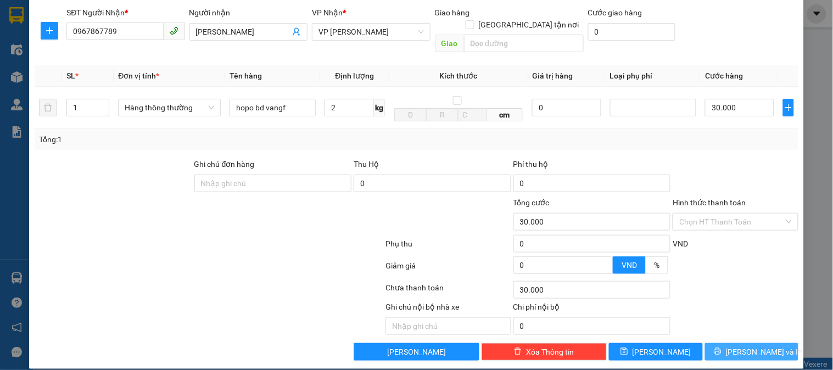
type input "30.000"
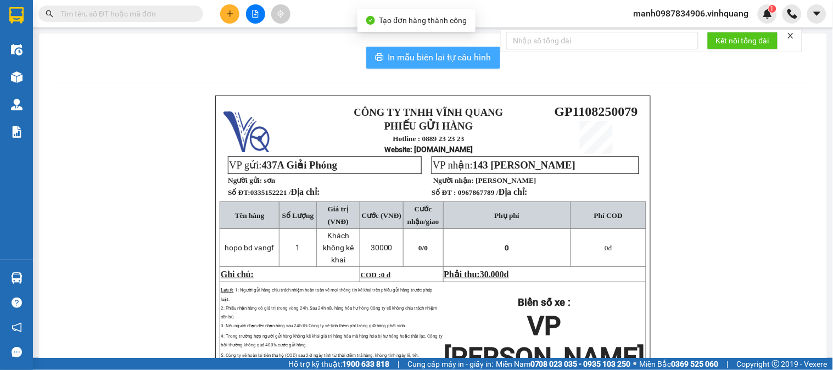
click at [441, 59] on span "In mẫu biên lai tự cấu hình" at bounding box center [439, 58] width 103 height 14
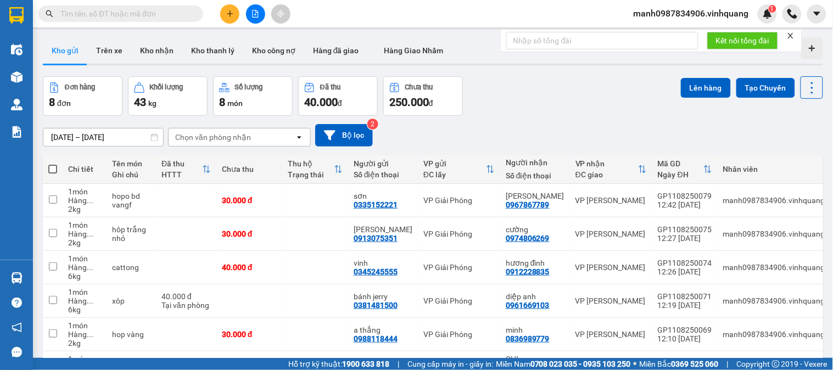
click at [228, 12] on icon "plus" at bounding box center [230, 14] width 8 height 8
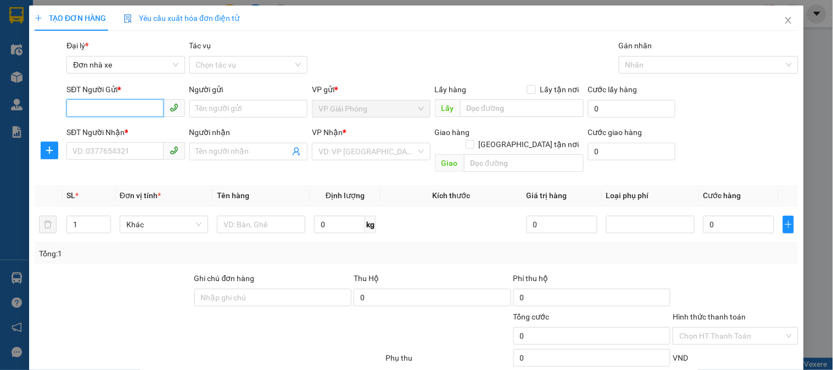
click at [88, 108] on input "SĐT Người Gửi *" at bounding box center [114, 108] width 97 height 18
type input "0989917293"
click at [237, 111] on input "Người gửi" at bounding box center [248, 109] width 118 height 18
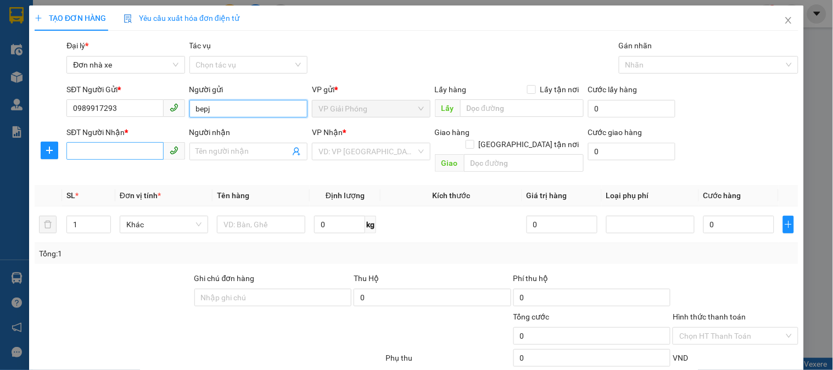
type input "bepj"
click at [99, 152] on input "SĐT Người Nhận *" at bounding box center [114, 151] width 97 height 18
type input "0"
click at [82, 150] on input "093814158" at bounding box center [114, 151] width 97 height 18
type input "0983814158"
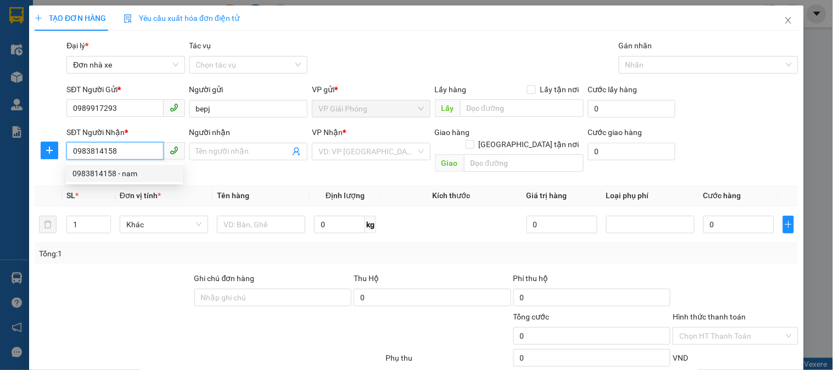
click at [106, 174] on div "0983814158 - nam" at bounding box center [124, 173] width 104 height 12
type input "nam"
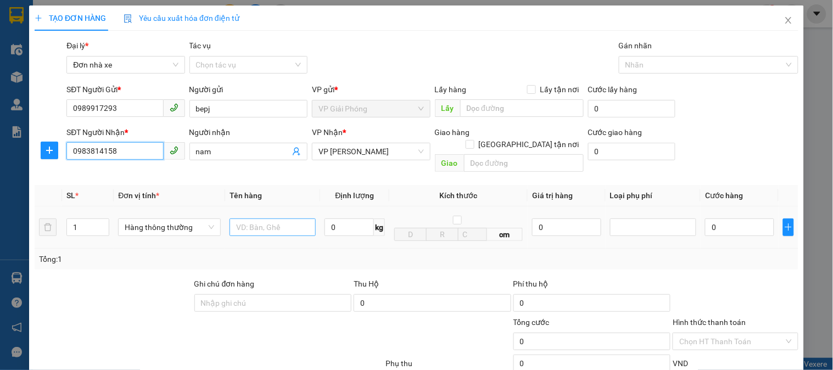
type input "0983814158"
click at [266, 219] on input "text" at bounding box center [273, 228] width 86 height 18
type input "boc axnh"
click at [338, 219] on input "0" at bounding box center [349, 228] width 49 height 18
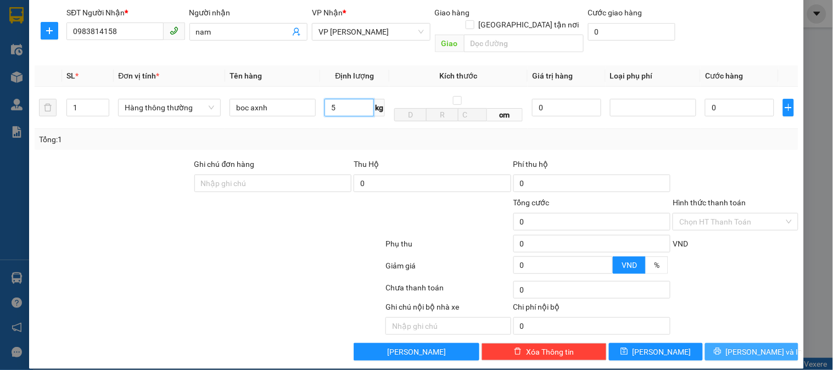
type input "5"
click at [747, 346] on span "[PERSON_NAME] và In" at bounding box center [764, 352] width 77 height 12
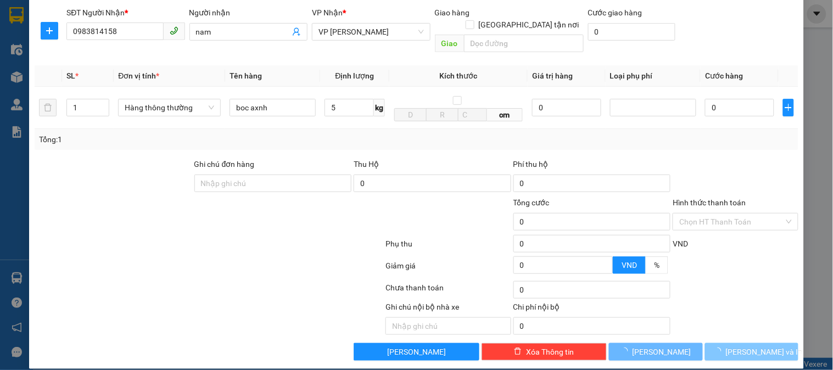
click at [747, 346] on span "[PERSON_NAME] và In" at bounding box center [764, 352] width 77 height 12
type input "30.000"
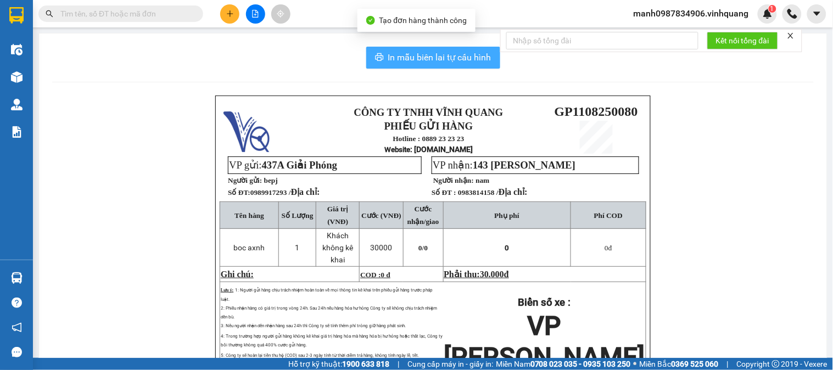
click at [440, 49] on button "In mẫu biên lai tự cấu hình" at bounding box center [433, 58] width 134 height 22
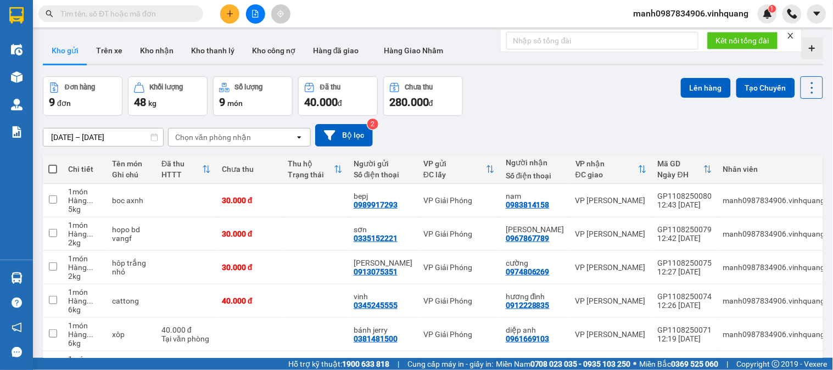
click at [58, 167] on th at bounding box center [53, 169] width 20 height 29
click at [55, 167] on th at bounding box center [53, 169] width 20 height 29
click at [55, 167] on span at bounding box center [52, 169] width 9 height 9
click at [53, 164] on input "checkbox" at bounding box center [53, 164] width 0 height 0
checkbox input "true"
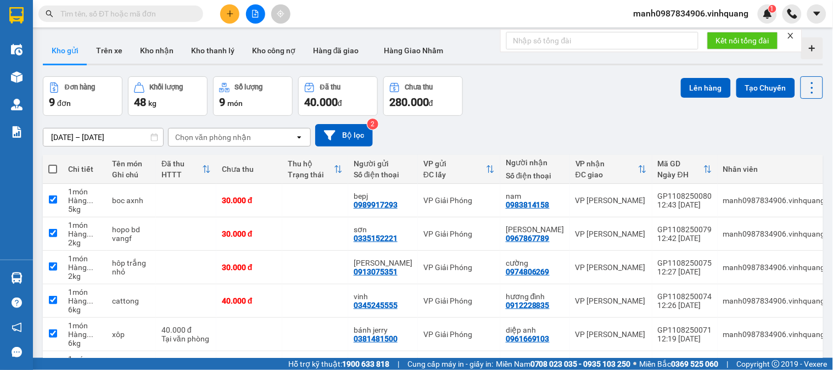
checkbox input "true"
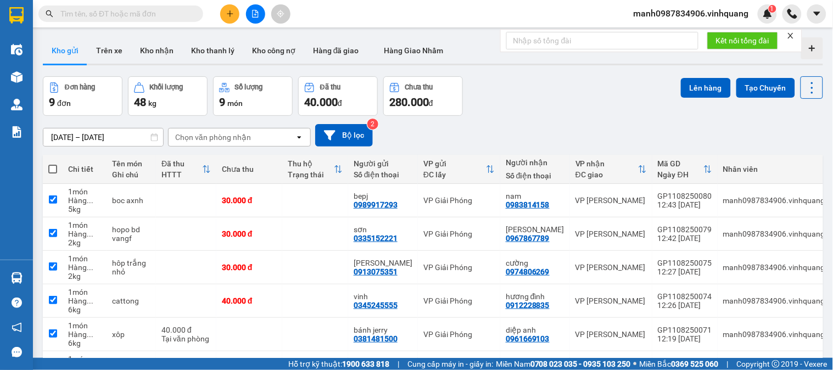
checkbox input "true"
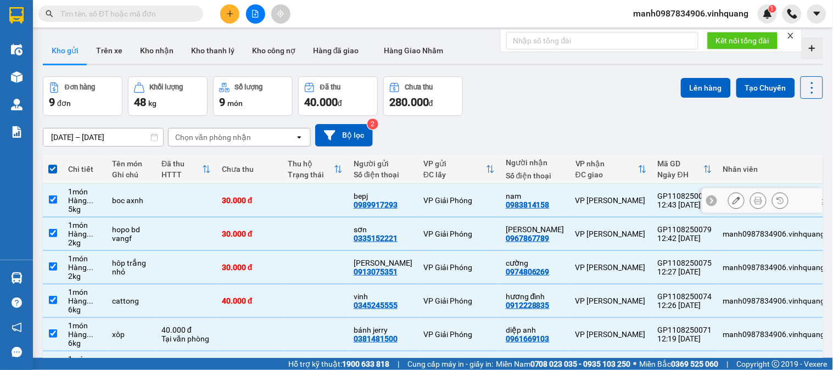
click at [53, 198] on input "checkbox" at bounding box center [53, 199] width 8 height 8
checkbox input "false"
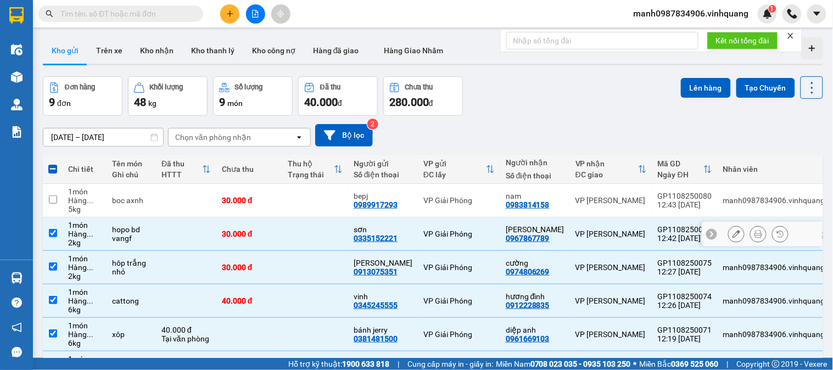
click at [52, 232] on input "checkbox" at bounding box center [53, 233] width 8 height 8
checkbox input "false"
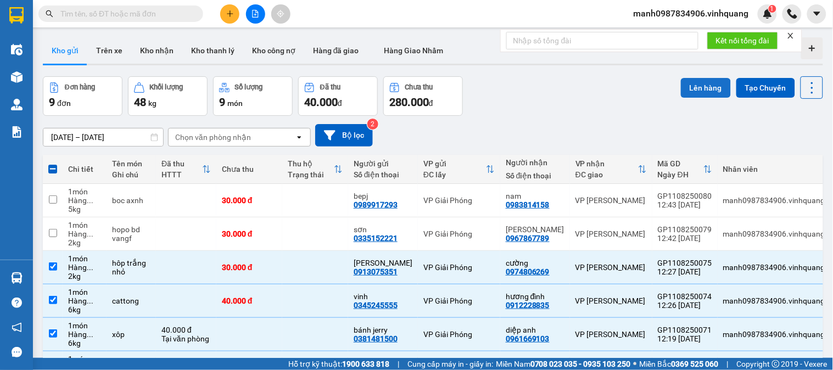
click at [687, 87] on button "Lên hàng" at bounding box center [706, 88] width 50 height 20
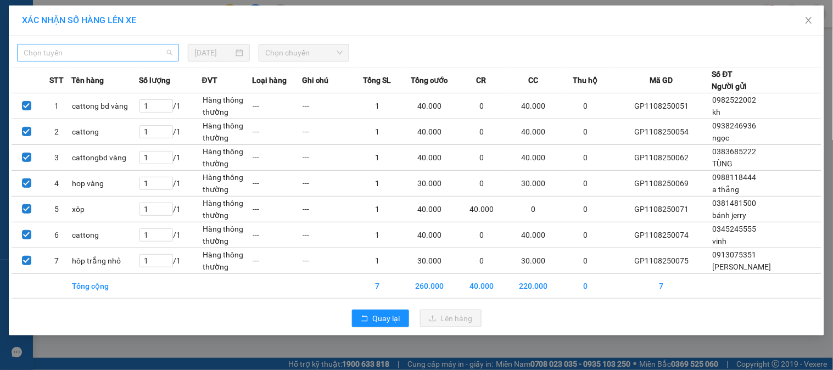
click at [78, 52] on span "Chọn tuyến" at bounding box center [98, 52] width 149 height 16
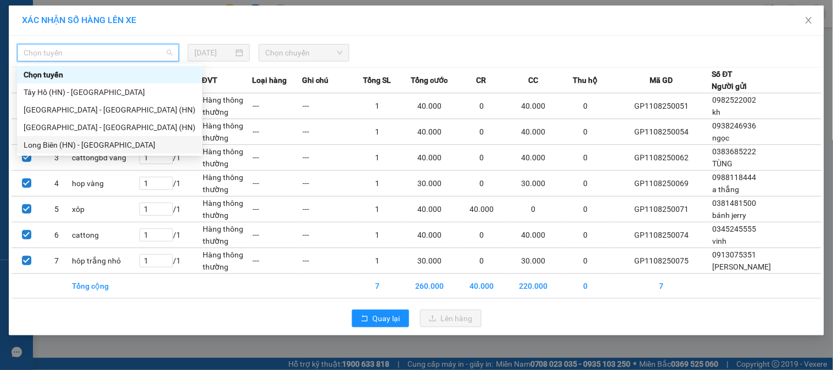
click at [53, 146] on div "Long Biên (HN) - [GEOGRAPHIC_DATA]" at bounding box center [110, 145] width 172 height 12
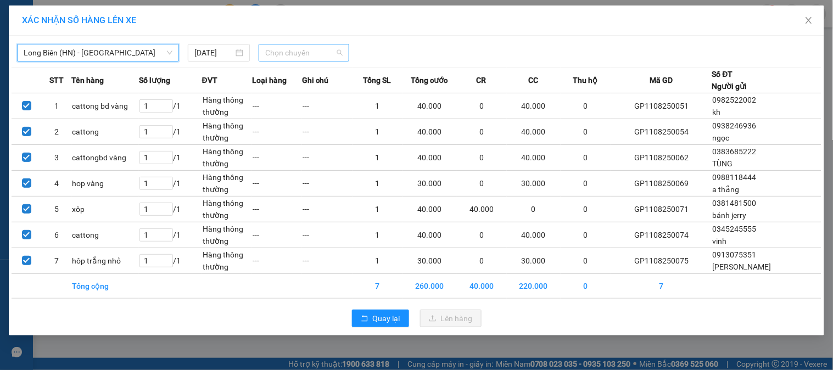
click at [315, 53] on span "Chọn chuyến" at bounding box center [303, 52] width 77 height 16
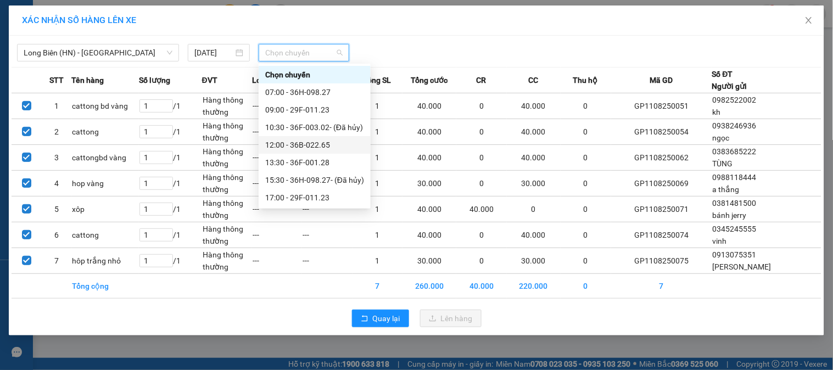
click at [325, 145] on div "12:00 - 36B-022.65" at bounding box center [314, 145] width 99 height 12
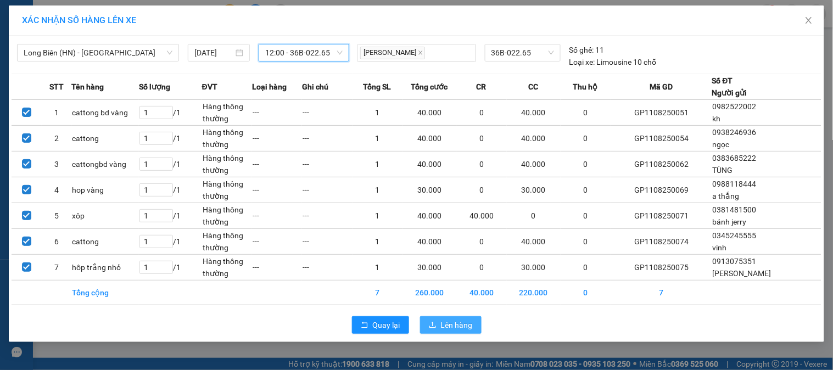
click at [465, 327] on span "Lên hàng" at bounding box center [457, 325] width 32 height 12
